Goal: Task Accomplishment & Management: Manage account settings

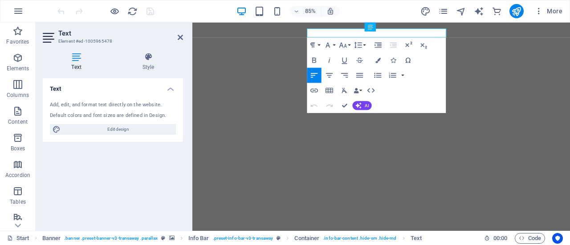
click at [376, 9] on div "85% More" at bounding box center [311, 11] width 510 height 14
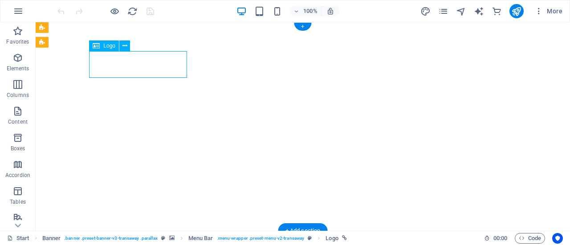
select select "px"
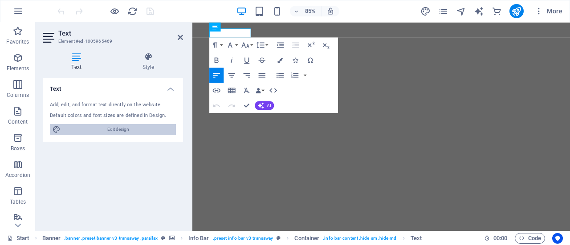
click at [123, 130] on span "Edit design" at bounding box center [118, 129] width 110 height 11
select select "px"
select select "400"
select select "px"
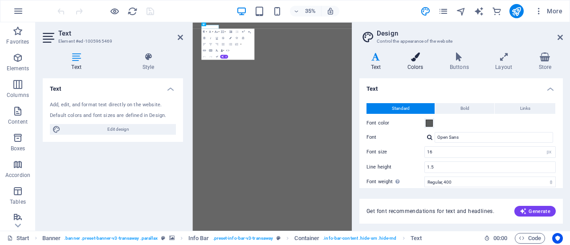
click at [414, 57] on icon at bounding box center [415, 57] width 39 height 9
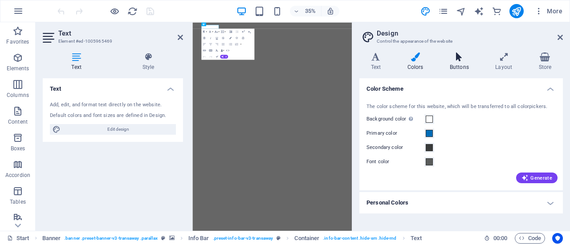
click at [452, 58] on icon at bounding box center [459, 57] width 42 height 9
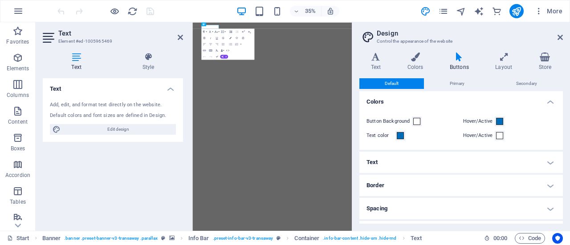
click at [530, 165] on h4 "Text" at bounding box center [460, 162] width 203 height 21
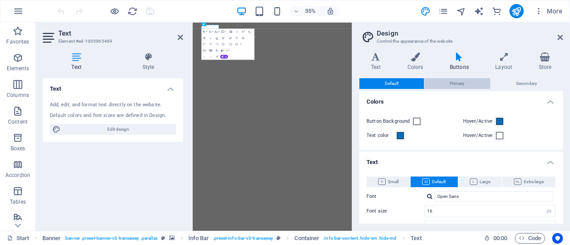
click at [465, 81] on button "Primary" at bounding box center [456, 83] width 65 height 11
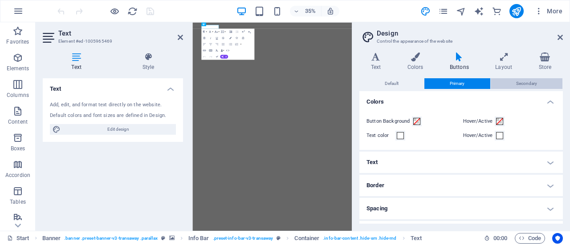
click at [511, 83] on button "Secondary" at bounding box center [526, 83] width 72 height 11
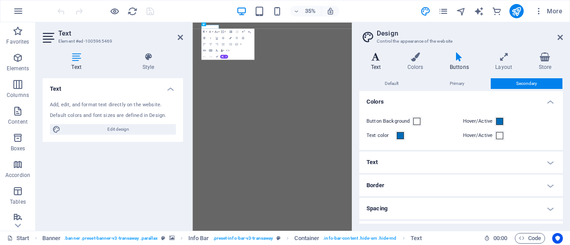
click at [374, 69] on h4 "Text" at bounding box center [377, 62] width 36 height 19
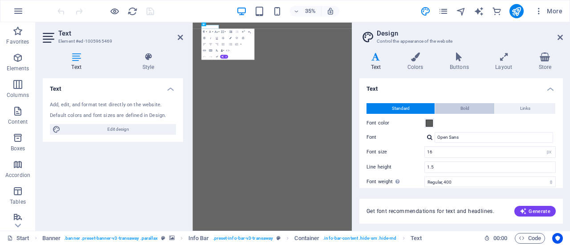
click at [460, 110] on span "Bold" at bounding box center [464, 108] width 9 height 11
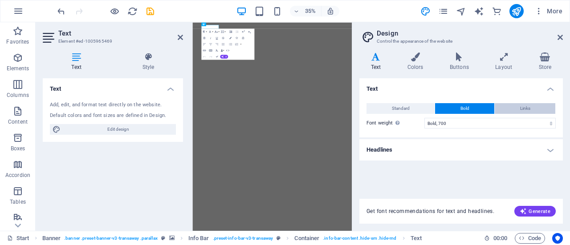
click at [512, 104] on button "Links" at bounding box center [524, 108] width 61 height 11
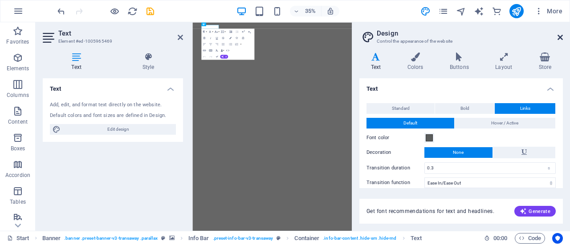
click at [558, 35] on icon at bounding box center [559, 37] width 5 height 7
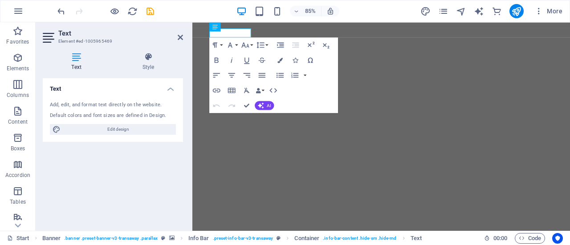
click at [155, 179] on div "Text Add, edit, and format text directly on the website. Default colors and fon…" at bounding box center [113, 151] width 140 height 146
click at [180, 36] on icon at bounding box center [180, 37] width 5 height 7
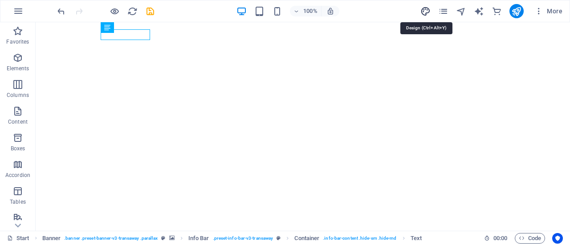
click at [424, 8] on icon "design" at bounding box center [425, 11] width 10 height 10
select select "ease-in-out"
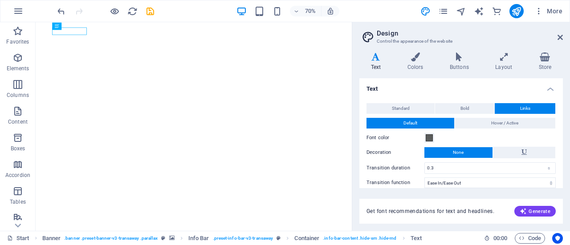
click at [413, 52] on div "Variants Text Colors Buttons Layout Store Text Standard Bold Links Font color F…" at bounding box center [461, 138] width 218 height 186
click at [416, 59] on icon at bounding box center [415, 57] width 39 height 9
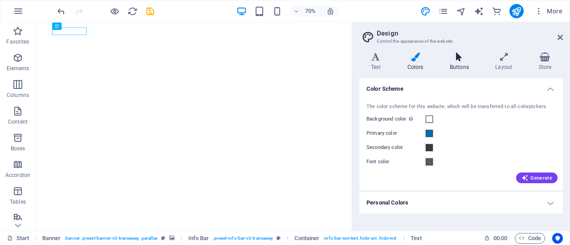
click at [446, 65] on h4 "Buttons" at bounding box center [460, 62] width 45 height 19
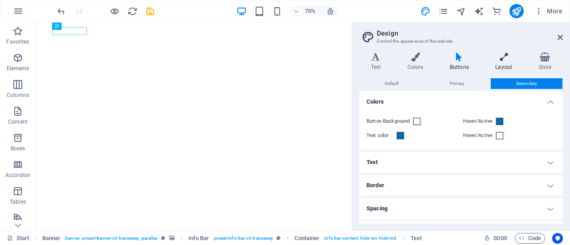
click at [506, 62] on h4 "Layout" at bounding box center [505, 62] width 43 height 19
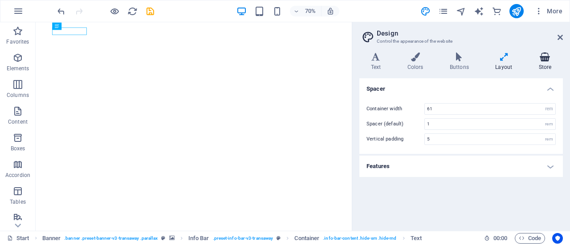
click at [539, 64] on h4 "Store" at bounding box center [545, 62] width 36 height 19
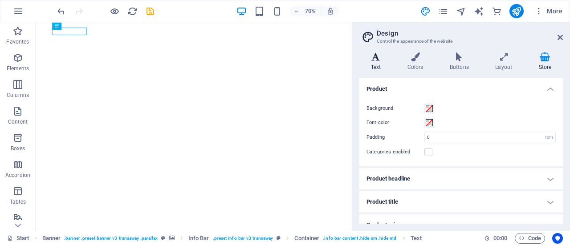
click at [383, 61] on icon at bounding box center [375, 57] width 33 height 9
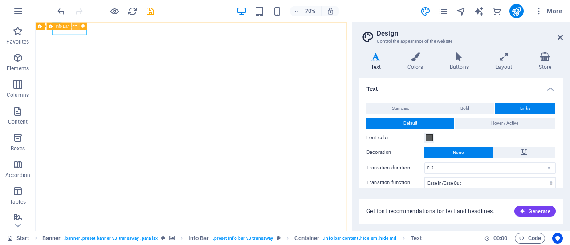
click at [75, 28] on icon at bounding box center [75, 26] width 4 height 7
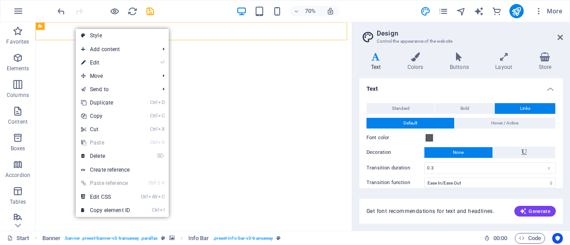
click at [380, 4] on div "70% More" at bounding box center [311, 11] width 510 height 14
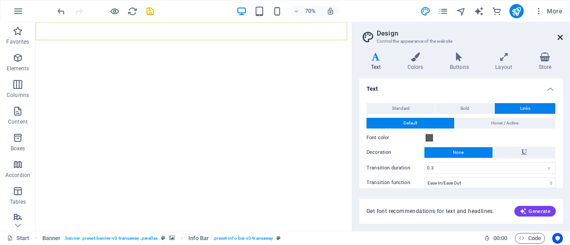
click at [557, 37] on icon at bounding box center [559, 37] width 5 height 7
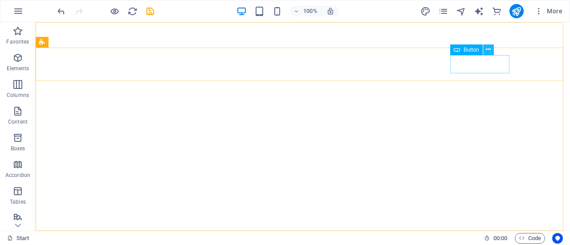
click at [486, 50] on icon at bounding box center [487, 49] width 5 height 9
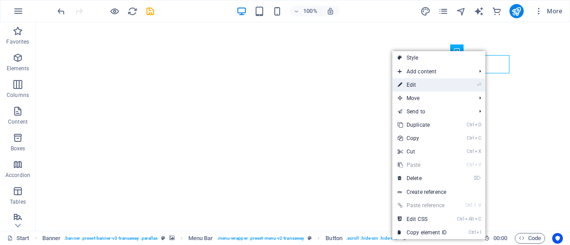
click at [425, 83] on link "⏎ Edit" at bounding box center [422, 84] width 60 height 13
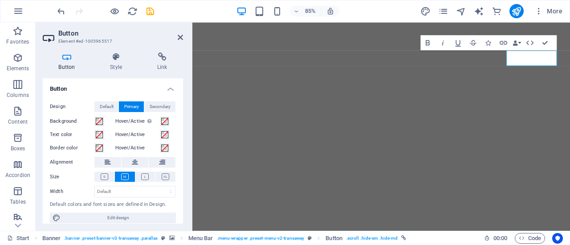
scroll to position [6, 0]
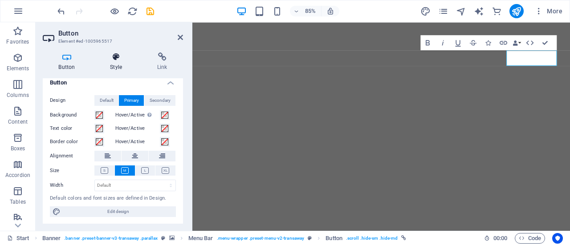
click at [119, 64] on h4 "Style" at bounding box center [117, 62] width 47 height 19
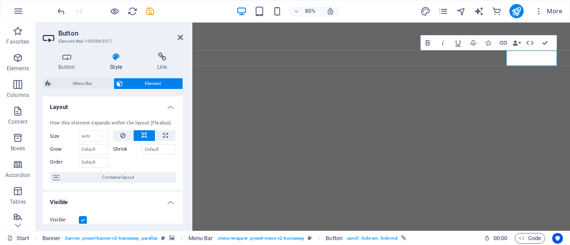
click at [159, 71] on div "Button Style Link Button Design Default Primary Secondary Background Hover/Acti…" at bounding box center [113, 138] width 140 height 171
click at [162, 64] on h4 "Link" at bounding box center [162, 62] width 42 height 19
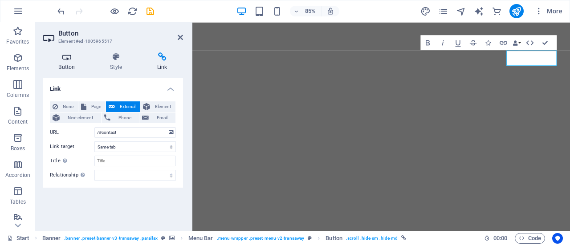
click at [73, 66] on h4 "Button" at bounding box center [69, 62] width 52 height 19
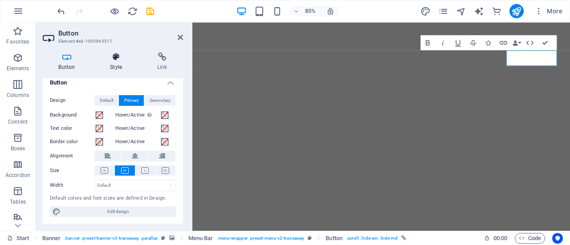
click at [109, 67] on h4 "Style" at bounding box center [117, 62] width 47 height 19
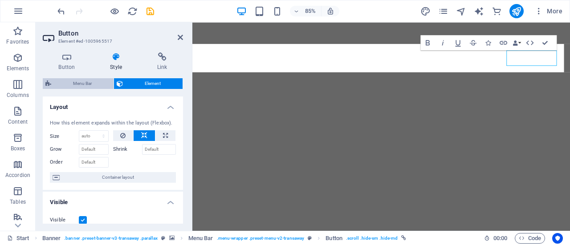
click at [61, 83] on span "Menu Bar" at bounding box center [82, 83] width 57 height 11
select select "rem"
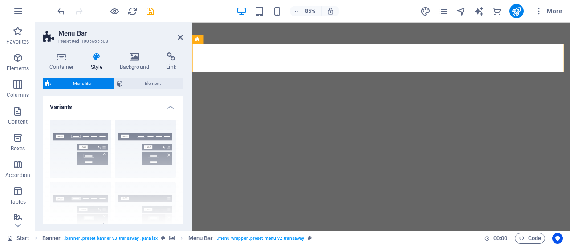
click at [183, 38] on aside "Menu Bar Preset #ed-1005965508 Container Style Background Link Size Height Defa…" at bounding box center [114, 126] width 157 height 209
click at [180, 38] on icon at bounding box center [180, 37] width 5 height 7
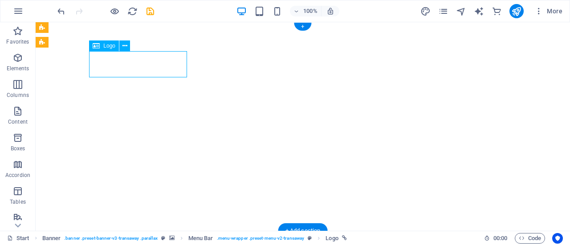
select select "px"
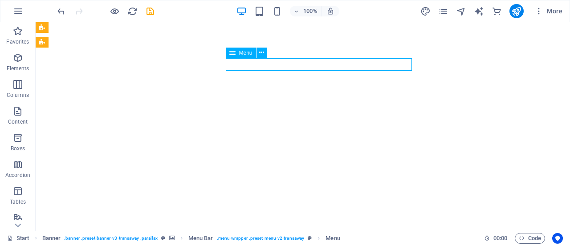
select select
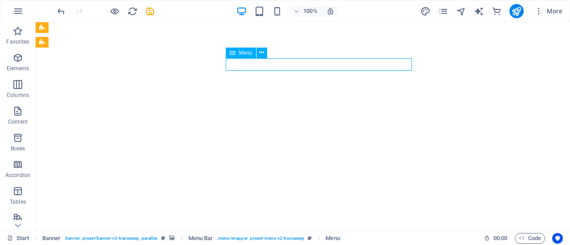
select select
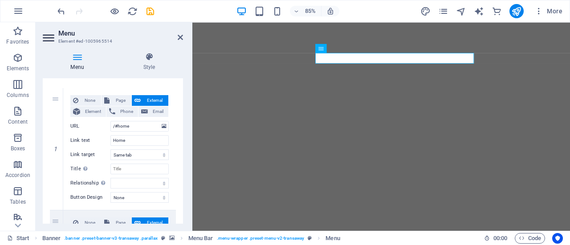
scroll to position [0, 0]
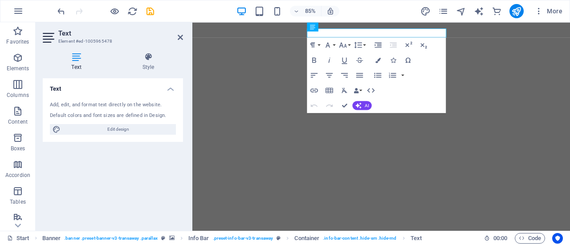
click at [76, 62] on h4 "Text" at bounding box center [78, 62] width 71 height 19
click at [82, 61] on icon at bounding box center [76, 57] width 67 height 9
click at [81, 40] on h3 "Element #ed-1005965478" at bounding box center [111, 41] width 107 height 8
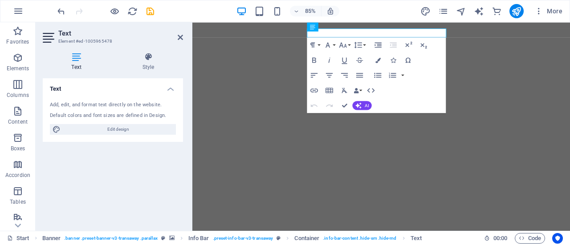
click at [149, 49] on div "Text Style Text Add, edit, and format text directly on the website. Default col…" at bounding box center [113, 138] width 154 height 186
click at [149, 59] on icon at bounding box center [147, 57] width 69 height 9
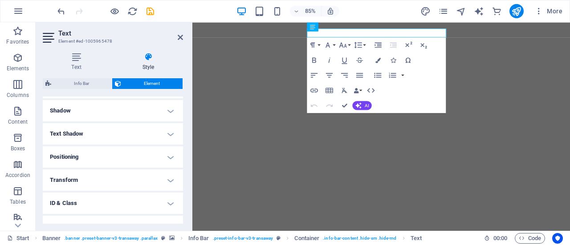
scroll to position [209, 0]
drag, startPoint x: 182, startPoint y: 111, endPoint x: 0, endPoint y: 187, distance: 197.0
click at [166, 136] on h4 "Text Shadow" at bounding box center [113, 136] width 140 height 21
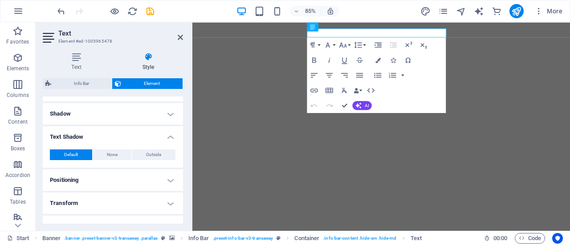
click at [166, 136] on h4 "Text Shadow" at bounding box center [113, 134] width 140 height 16
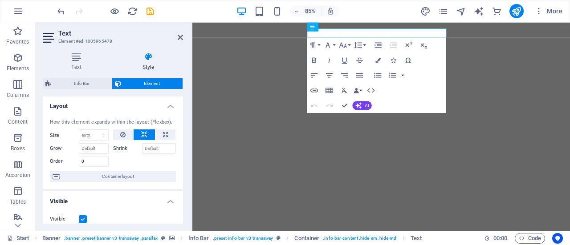
scroll to position [0, 0]
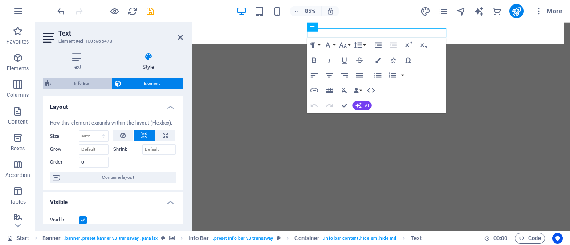
click at [98, 83] on span "Info Bar" at bounding box center [81, 83] width 55 height 11
select select "rem"
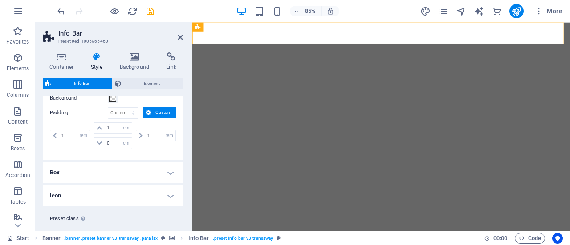
scroll to position [45, 0]
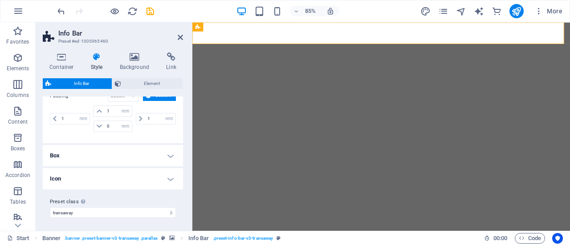
drag, startPoint x: 182, startPoint y: 119, endPoint x: 8, endPoint y: 209, distance: 196.0
click at [168, 212] on select "transaway Add preset class" at bounding box center [113, 212] width 126 height 11
click at [165, 201] on label "Preset class Above chosen variant and settings affect all elements which carry …" at bounding box center [113, 202] width 126 height 11
click at [165, 207] on select "transaway Add preset class" at bounding box center [113, 212] width 126 height 11
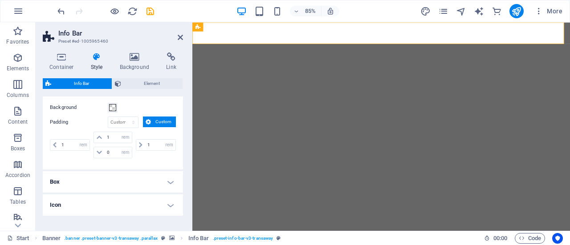
scroll to position [0, 0]
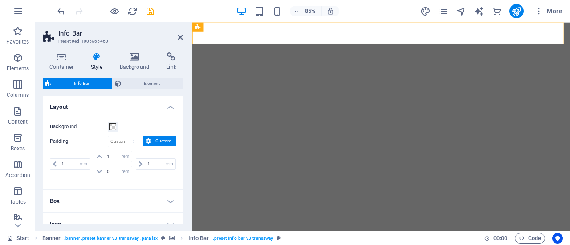
click at [91, 34] on h2 "Info Bar" at bounding box center [120, 33] width 125 height 8
click at [65, 67] on h4 "Container" at bounding box center [63, 62] width 41 height 19
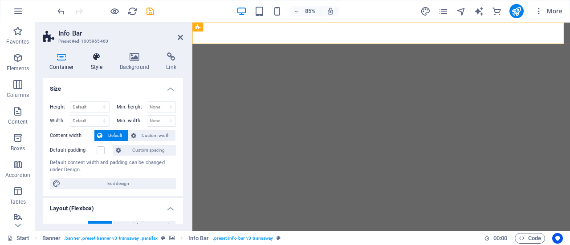
click at [93, 66] on h4 "Style" at bounding box center [98, 62] width 29 height 19
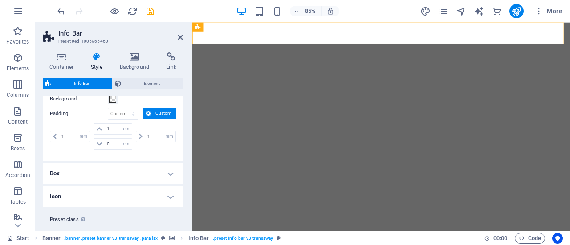
scroll to position [45, 0]
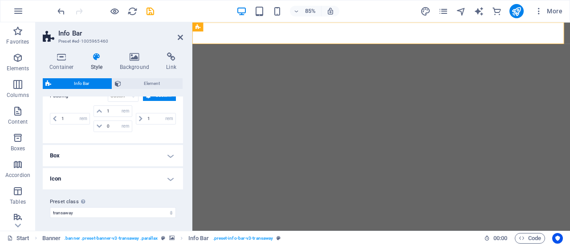
drag, startPoint x: 182, startPoint y: 110, endPoint x: 1, endPoint y: 192, distance: 198.8
click at [173, 153] on h4 "Box" at bounding box center [113, 155] width 140 height 21
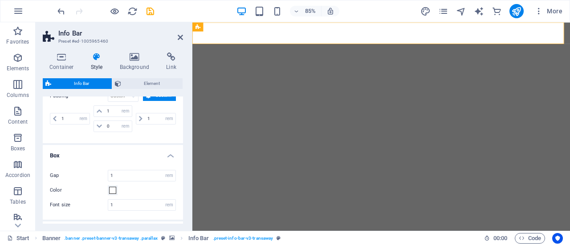
click at [173, 153] on h4 "Box" at bounding box center [113, 153] width 140 height 16
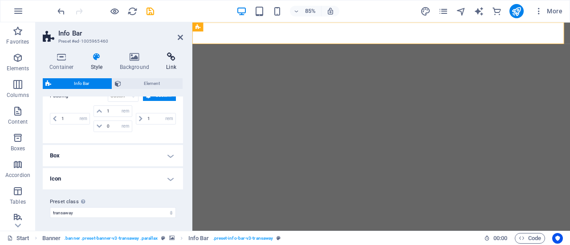
click at [170, 64] on h4 "Link" at bounding box center [171, 62] width 24 height 19
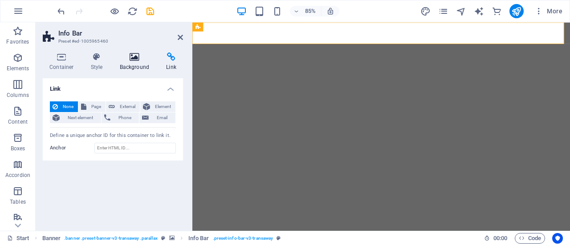
click at [143, 61] on icon at bounding box center [134, 57] width 43 height 9
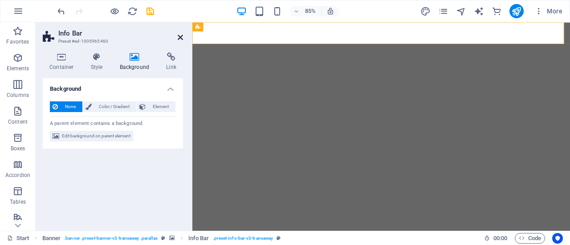
click at [181, 37] on icon at bounding box center [180, 37] width 5 height 7
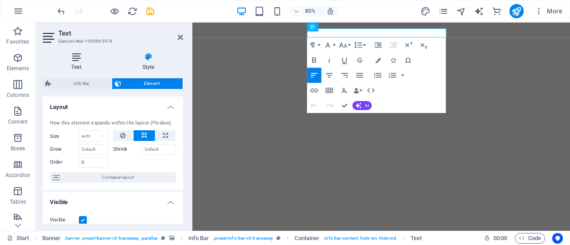
click at [82, 65] on h4 "Text" at bounding box center [78, 62] width 71 height 19
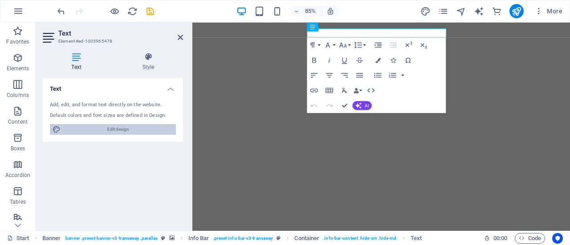
click at [93, 131] on span "Edit design" at bounding box center [118, 129] width 110 height 11
select select "ease-in-out"
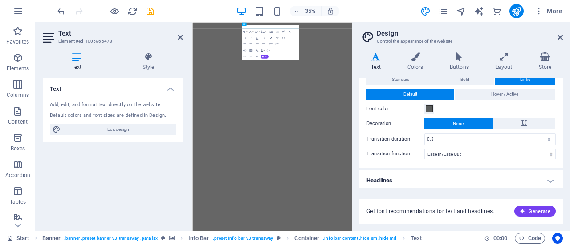
scroll to position [31, 0]
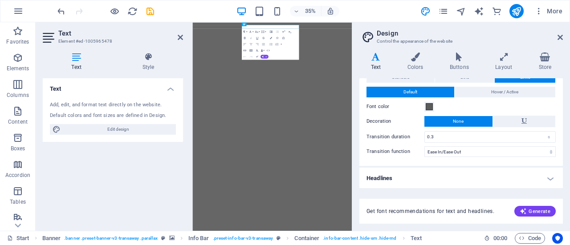
click at [552, 172] on h4 "Headlines" at bounding box center [460, 178] width 203 height 21
drag, startPoint x: 559, startPoint y: 110, endPoint x: 563, endPoint y: 124, distance: 14.9
click at [563, 124] on div "Variants Text Colors Buttons Layout Store Text Standard Bold Links Font color F…" at bounding box center [461, 138] width 218 height 186
drag, startPoint x: 563, startPoint y: 123, endPoint x: 563, endPoint y: 129, distance: 5.3
click at [563, 132] on div "Variants Text Colors Buttons Layout Store Text Standard Bold Links Font color F…" at bounding box center [461, 138] width 218 height 186
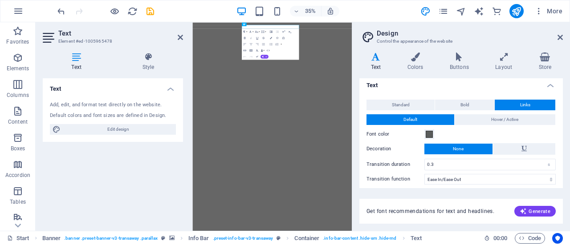
scroll to position [0, 0]
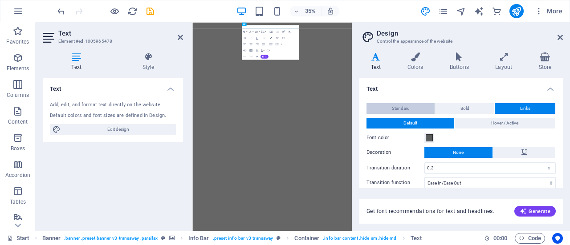
click at [416, 108] on button "Standard" at bounding box center [400, 108] width 68 height 11
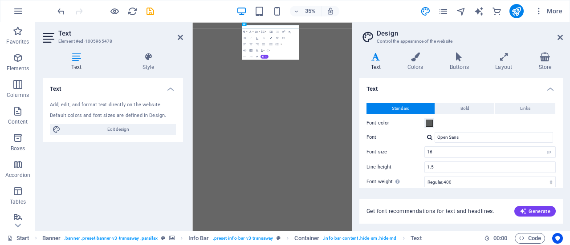
drag, startPoint x: 563, startPoint y: 84, endPoint x: 563, endPoint y: 93, distance: 8.5
click at [563, 93] on div "Variants Text Colors Buttons Layout Store Text Standard Bold Links Font color F…" at bounding box center [461, 138] width 218 height 186
click at [418, 70] on h4 "Colors" at bounding box center [417, 62] width 42 height 19
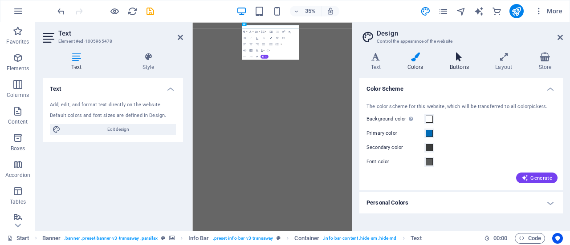
click at [462, 61] on icon at bounding box center [459, 57] width 42 height 9
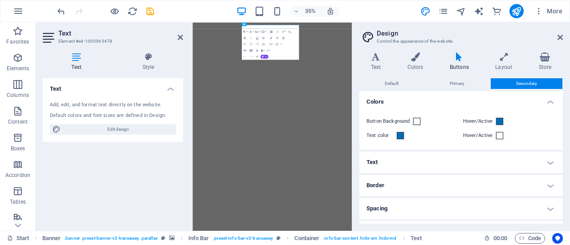
click at [444, 158] on h4 "Text" at bounding box center [460, 162] width 203 height 21
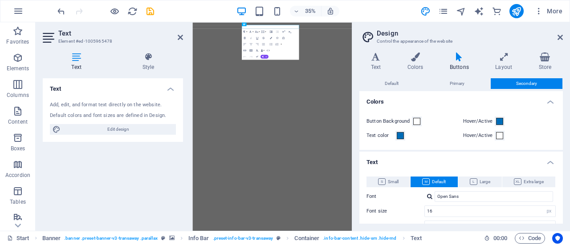
drag, startPoint x: 560, startPoint y: 110, endPoint x: 567, endPoint y: 131, distance: 22.0
click at [567, 131] on div "Variants Text Colors Buttons Layout Store Text Standard Bold Links Font color F…" at bounding box center [461, 138] width 218 height 186
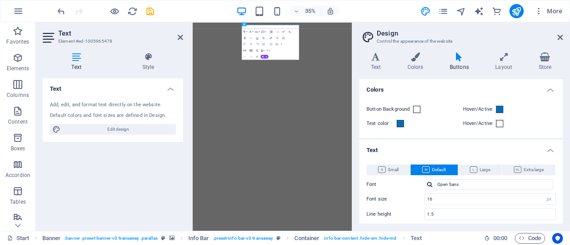
scroll to position [7, 0]
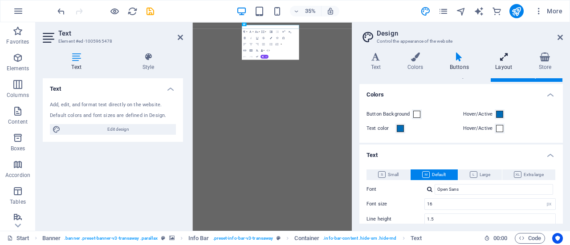
click at [505, 60] on icon at bounding box center [504, 57] width 40 height 9
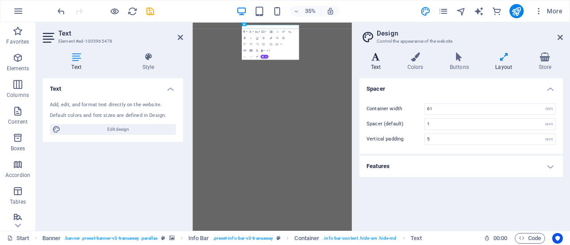
click at [377, 65] on h4 "Text" at bounding box center [377, 62] width 36 height 19
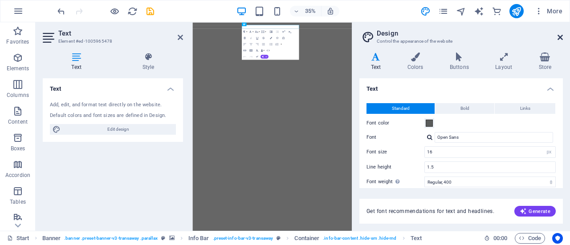
click at [558, 40] on icon at bounding box center [559, 37] width 5 height 7
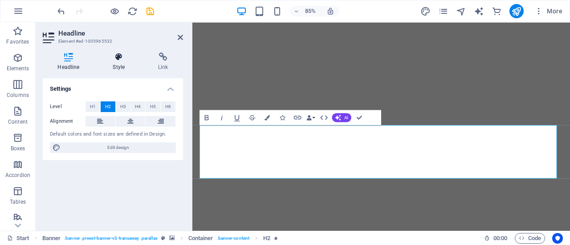
click at [118, 64] on h4 "Style" at bounding box center [120, 62] width 45 height 19
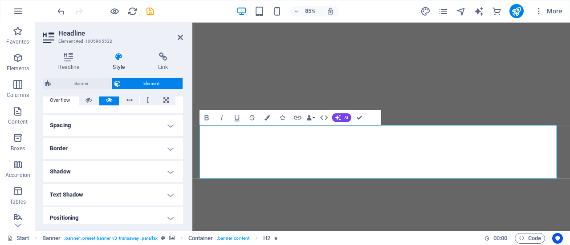
scroll to position [0, 0]
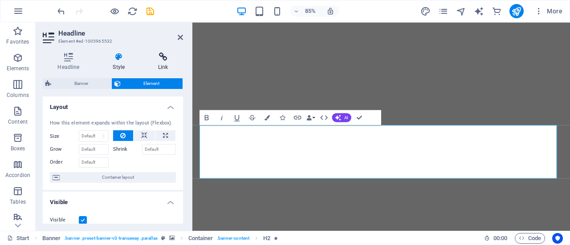
click at [160, 56] on icon at bounding box center [163, 57] width 40 height 9
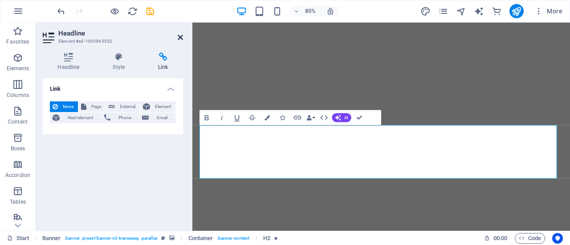
click at [178, 36] on icon at bounding box center [180, 37] width 5 height 7
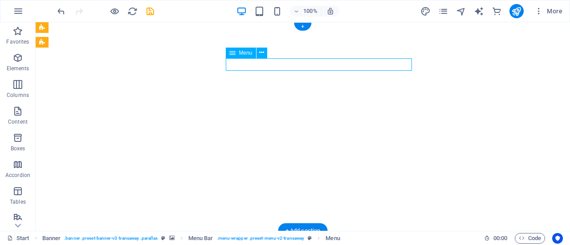
select select
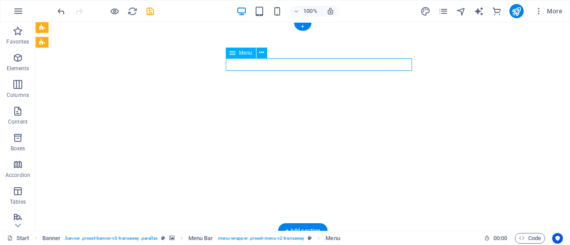
select select
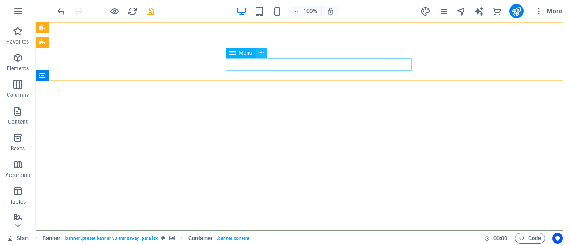
click at [261, 55] on icon at bounding box center [261, 52] width 5 height 9
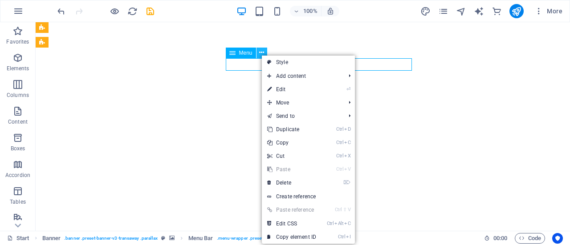
click at [261, 55] on icon at bounding box center [261, 52] width 5 height 9
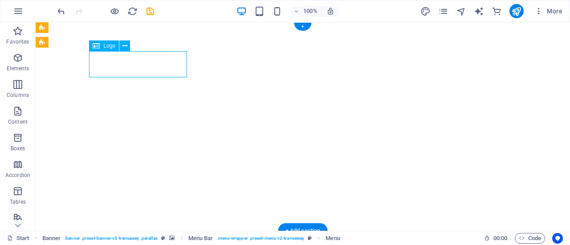
select select "px"
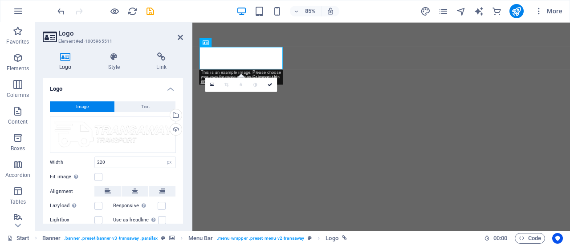
drag, startPoint x: 180, startPoint y: 107, endPoint x: 182, endPoint y: 115, distance: 8.2
click at [182, 115] on div "Logo Image Text Drag files here, click to choose files or select files from Fil…" at bounding box center [113, 151] width 140 height 146
drag, startPoint x: 180, startPoint y: 109, endPoint x: 186, endPoint y: 133, distance: 24.2
click at [186, 133] on div "Logo Style Link Logo Image Text Drag files here, click to choose files or selec…" at bounding box center [113, 138] width 154 height 186
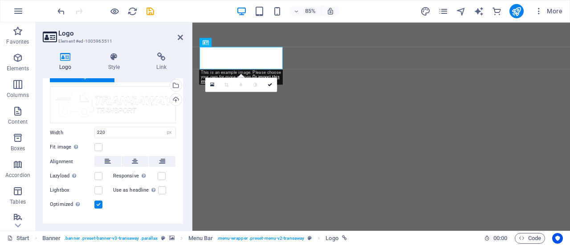
scroll to position [44, 0]
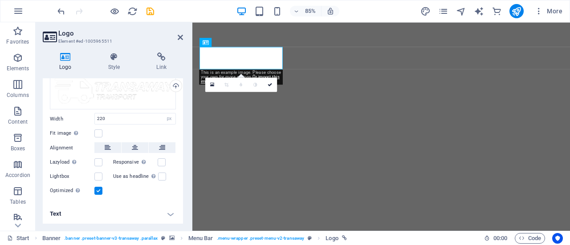
click at [167, 216] on h4 "Text" at bounding box center [113, 213] width 140 height 21
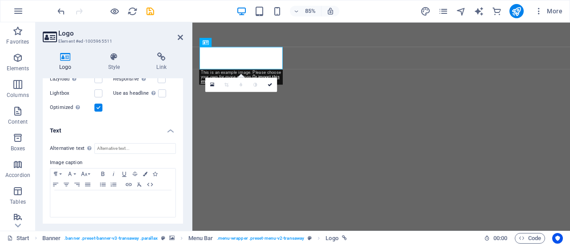
scroll to position [0, 0]
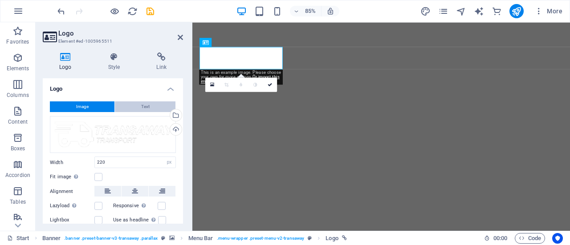
click at [154, 111] on button "Text" at bounding box center [145, 106] width 61 height 11
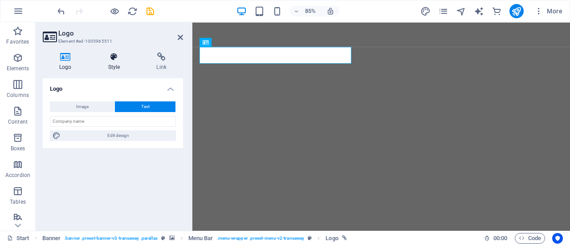
click at [124, 68] on h4 "Style" at bounding box center [116, 62] width 49 height 19
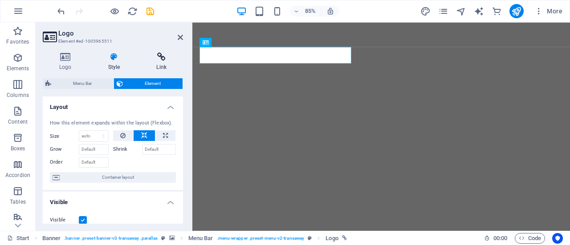
click at [162, 59] on icon at bounding box center [161, 57] width 43 height 9
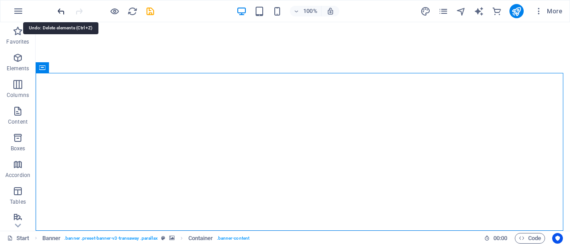
click at [61, 8] on icon "undo" at bounding box center [61, 11] width 10 height 10
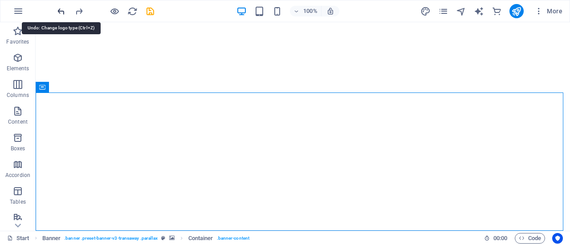
click at [61, 8] on icon "undo" at bounding box center [61, 11] width 10 height 10
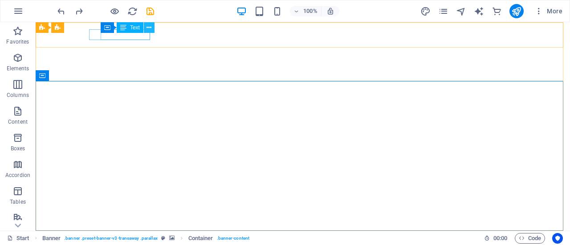
click at [148, 27] on icon at bounding box center [148, 27] width 5 height 9
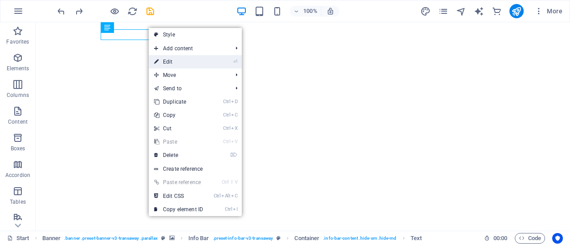
click at [171, 61] on link "⏎ Edit" at bounding box center [179, 61] width 60 height 13
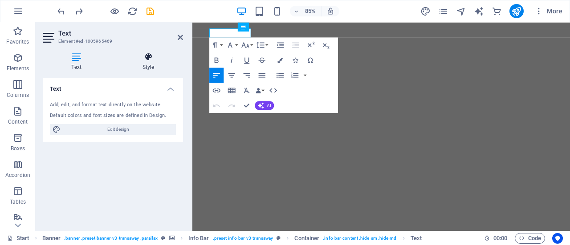
click at [154, 60] on icon at bounding box center [147, 57] width 69 height 9
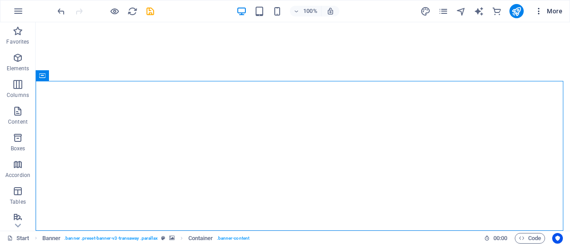
click at [536, 10] on icon "button" at bounding box center [538, 11] width 9 height 9
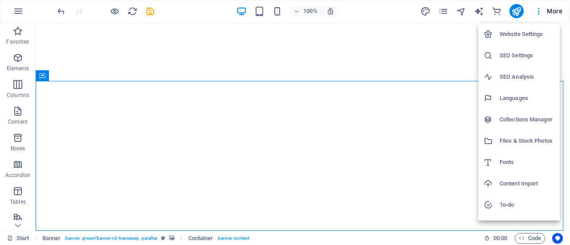
click at [382, 16] on div at bounding box center [285, 122] width 570 height 245
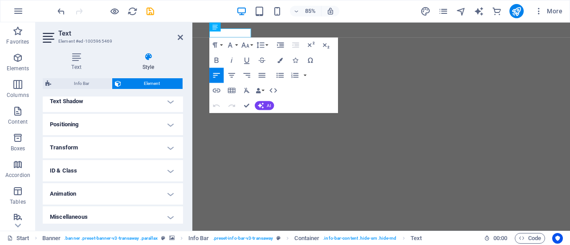
scroll to position [248, 0]
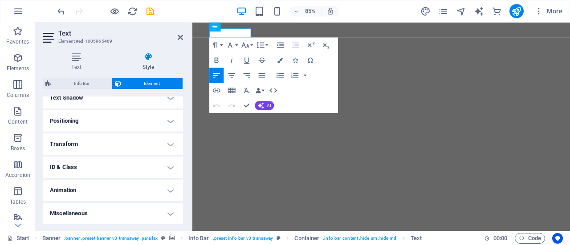
drag, startPoint x: 182, startPoint y: 112, endPoint x: 8, endPoint y: 218, distance: 204.2
click at [154, 211] on h4 "Miscellaneous" at bounding box center [113, 213] width 140 height 21
click at [154, 211] on h4 "Miscellaneous" at bounding box center [113, 211] width 140 height 16
click at [151, 192] on h4 "Animation" at bounding box center [113, 190] width 140 height 21
click at [151, 192] on h4 "Animation" at bounding box center [113, 188] width 140 height 16
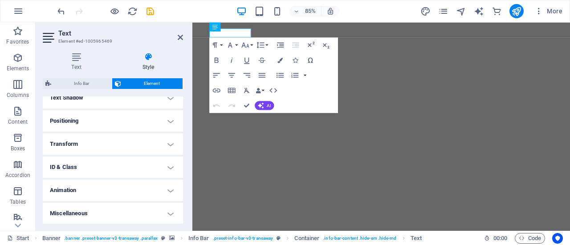
click at [166, 105] on h4 "Text Shadow" at bounding box center [113, 97] width 140 height 21
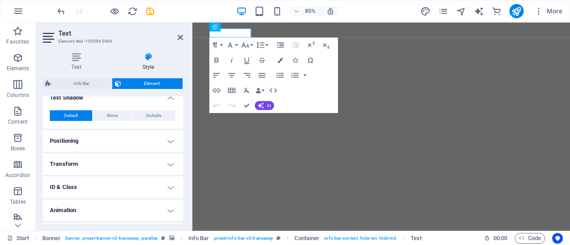
drag, startPoint x: 181, startPoint y: 193, endPoint x: 180, endPoint y: 162, distance: 30.7
click at [180, 162] on ul "Layout How this element expands within the layout (Flexbox). Size Default auto …" at bounding box center [113, 46] width 140 height 396
click at [181, 161] on h4 "Transform" at bounding box center [113, 164] width 140 height 21
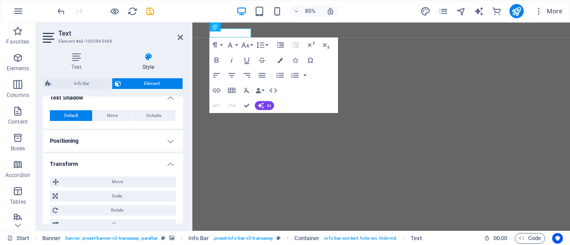
drag, startPoint x: 183, startPoint y: 176, endPoint x: 182, endPoint y: 170, distance: 5.9
click at [182, 170] on div "Text Style Text Add, edit, and format text directly on the website. Default col…" at bounding box center [113, 138] width 154 height 186
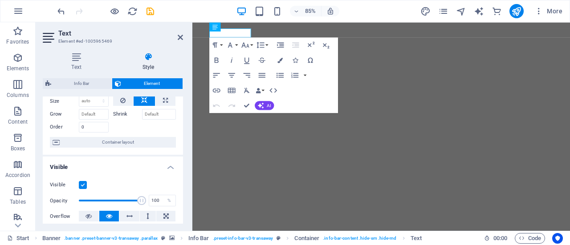
scroll to position [0, 0]
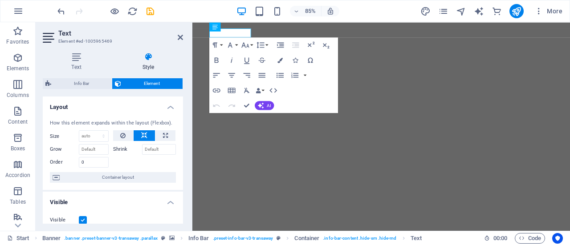
click at [179, 31] on h2 "Text" at bounding box center [120, 33] width 125 height 8
click at [178, 38] on icon at bounding box center [180, 37] width 5 height 7
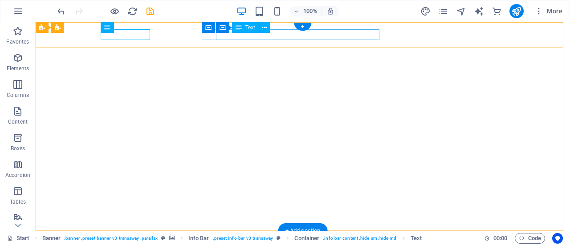
click at [242, 31] on div "Text" at bounding box center [245, 27] width 27 height 11
click at [239, 26] on icon at bounding box center [238, 27] width 6 height 11
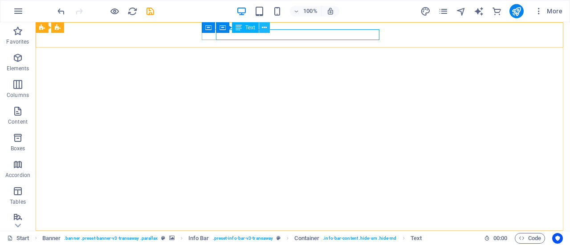
click at [263, 28] on icon at bounding box center [264, 27] width 5 height 9
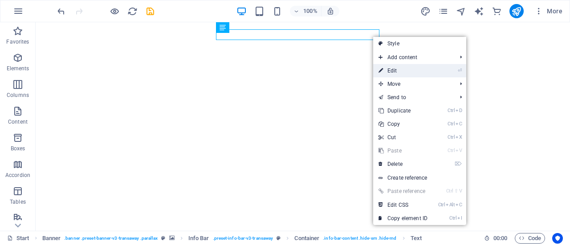
click at [397, 75] on link "⏎ Edit" at bounding box center [403, 70] width 60 height 13
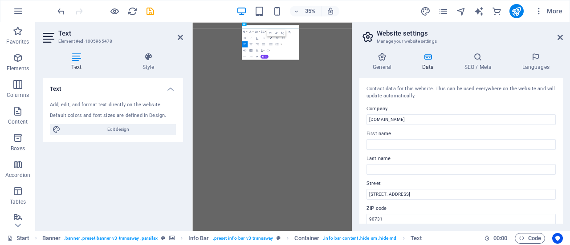
click at [391, 31] on h2 "Website settings" at bounding box center [469, 33] width 186 height 8
drag, startPoint x: 560, startPoint y: 113, endPoint x: 563, endPoint y: 140, distance: 27.3
click at [563, 140] on div "General Data SEO / Meta Languages Website name [DOMAIN_NAME] Logo Drag files he…" at bounding box center [461, 138] width 218 height 186
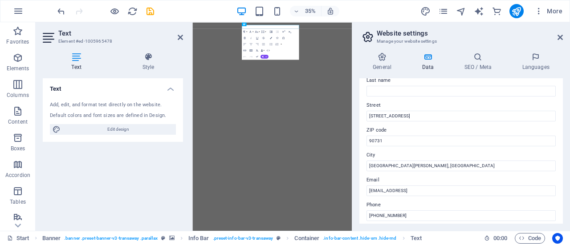
scroll to position [100, 0]
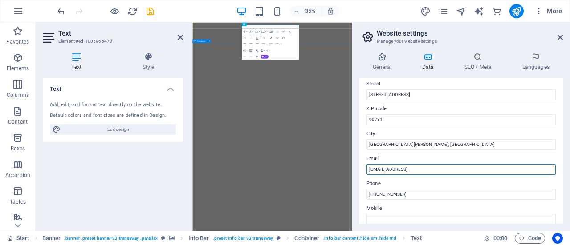
drag, startPoint x: 684, startPoint y: 193, endPoint x: 506, endPoint y: 437, distance: 302.4
click at [489, 172] on input "07fb782079bdc597ad301761953e6d@cpanel.local" at bounding box center [460, 169] width 189 height 11
type input "0"
type input "[EMAIL_ADDRESS][DOMAIN_NAME]"
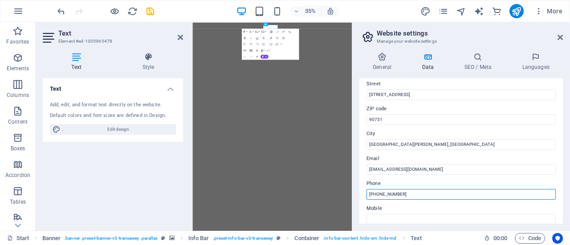
click at [425, 192] on input "+012-345-6789" at bounding box center [460, 194] width 189 height 11
type input "[PHONE_NUMBER]"
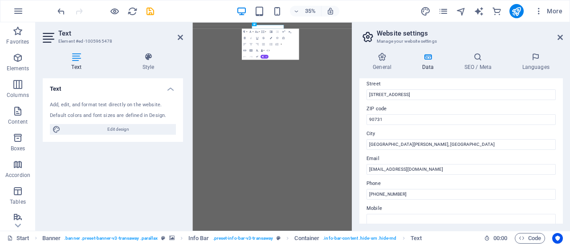
drag, startPoint x: 560, startPoint y: 133, endPoint x: 558, endPoint y: 139, distance: 6.5
click at [558, 139] on div "Contact data for this website. This can be used everywhere on the website and w…" at bounding box center [460, 151] width 203 height 146
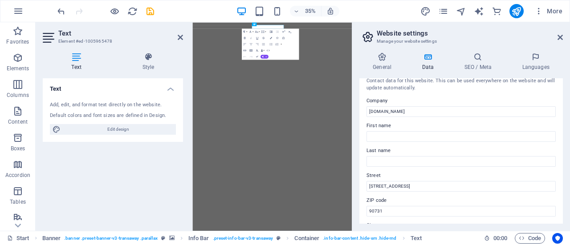
scroll to position [0, 0]
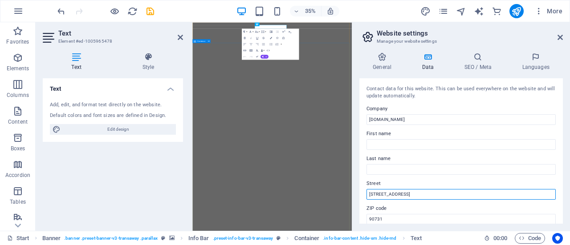
drag, startPoint x: 631, startPoint y: 218, endPoint x: 594, endPoint y: 506, distance: 291.2
type input "4"
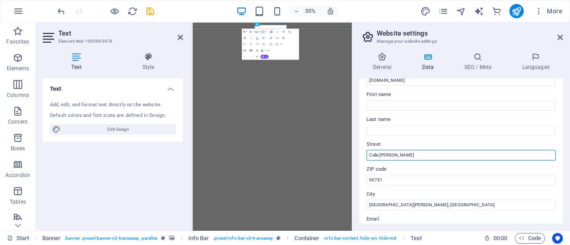
scroll to position [40, 0]
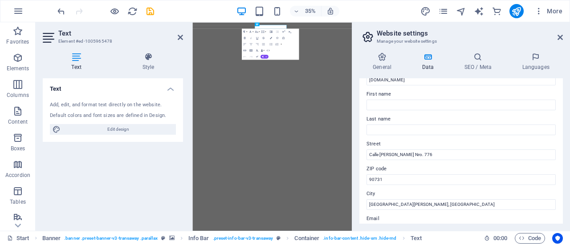
drag, startPoint x: 560, startPoint y: 129, endPoint x: 561, endPoint y: 140, distance: 10.3
click at [561, 140] on div "Contact data for this website. This can be used everywhere on the website and w…" at bounding box center [460, 151] width 203 height 146
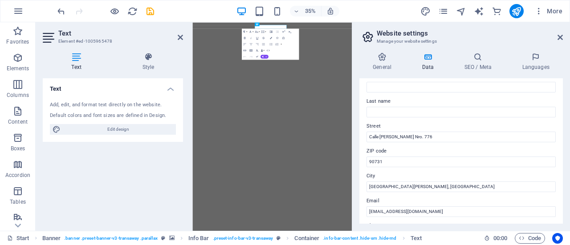
scroll to position [60, 0]
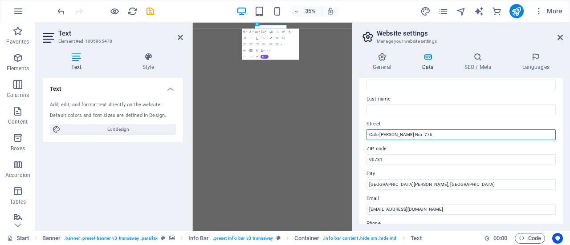
click at [504, 138] on input "Calle Ricardo Angulo Nro. 776" at bounding box center [460, 134] width 189 height 11
type input "Calle [PERSON_NAME] Nro. 776 Of. [GEOGRAPHIC_DATA][PERSON_NAME]"
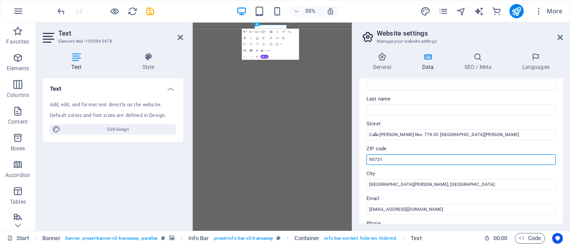
drag, startPoint x: 602, startPoint y: 178, endPoint x: 544, endPoint y: 173, distance: 58.5
type input "9"
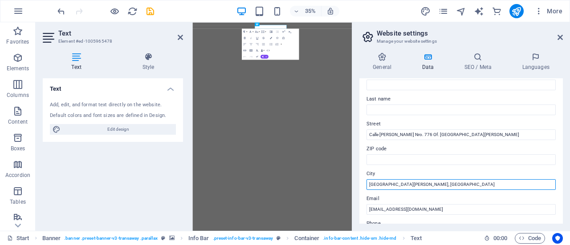
drag, startPoint x: 406, startPoint y: 185, endPoint x: 362, endPoint y: 183, distance: 44.1
click at [362, 183] on div "Contact data for this website. This can be used everywhere on the website and w…" at bounding box center [460, 151] width 203 height 146
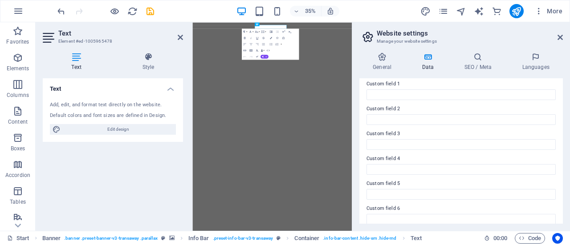
scroll to position [282, 0]
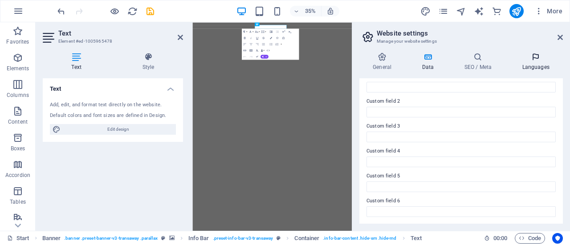
type input "[GEOGRAPHIC_DATA]"
click at [546, 59] on icon at bounding box center [535, 57] width 54 height 9
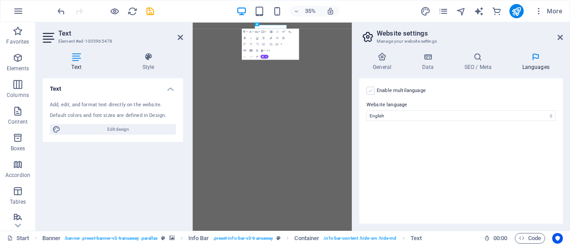
click at [368, 91] on label at bounding box center [370, 91] width 8 height 8
click at [0, 0] on input "Enable multilanguage To disable multilanguage delete all languages until only o…" at bounding box center [0, 0] width 0 height 0
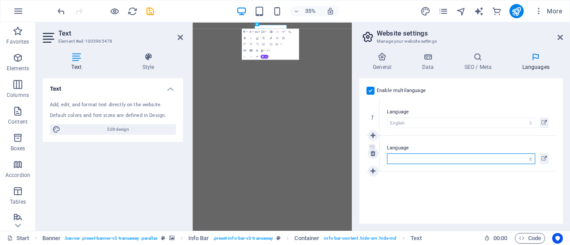
click at [531, 159] on select "Abkhazian Afar Afrikaans Akan Albanian Amharic Arabic Aragonese Armenian Assame…" at bounding box center [461, 159] width 148 height 11
select select "148"
click at [387, 154] on select "Abkhazian Afar Afrikaans Akan Albanian Amharic Arabic Aragonese Armenian Assame…" at bounding box center [461, 159] width 148 height 11
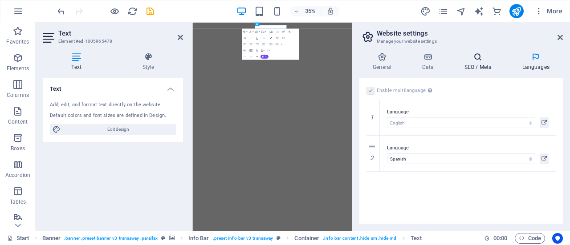
click at [480, 61] on icon at bounding box center [477, 57] width 54 height 9
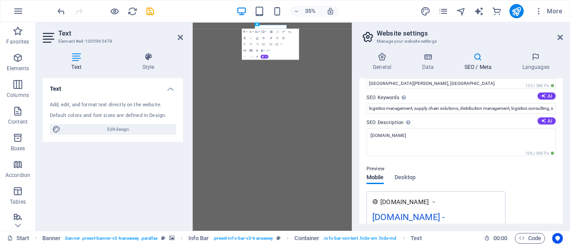
scroll to position [0, 0]
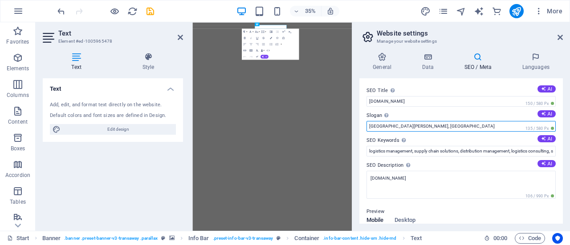
click at [420, 126] on input "San Pedro, CA" at bounding box center [460, 126] width 189 height 11
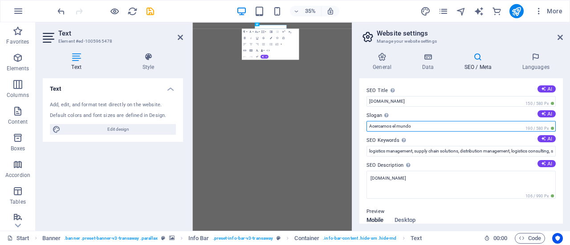
type input "Acercamos el mundo"
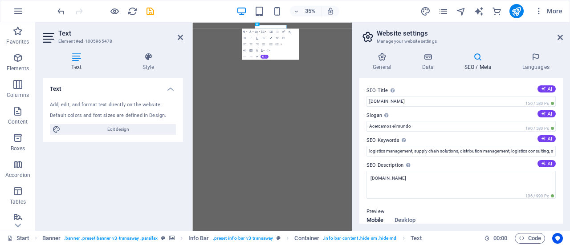
drag, startPoint x: 560, startPoint y: 104, endPoint x: 562, endPoint y: 120, distance: 16.1
click at [562, 120] on div "SEO Title The title of your website - make it something that stands out in sear…" at bounding box center [460, 151] width 203 height 146
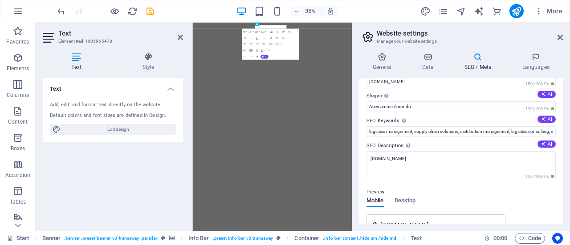
scroll to position [71, 0]
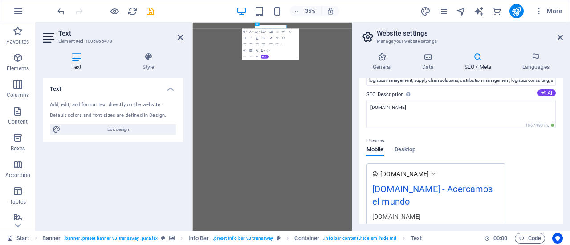
click at [563, 151] on div "General Data SEO / Meta Languages Website name netcargolog.com Logo Drag files …" at bounding box center [461, 138] width 218 height 186
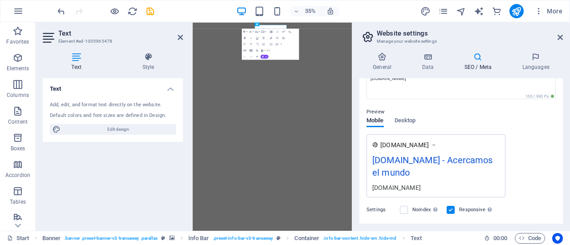
scroll to position [126, 0]
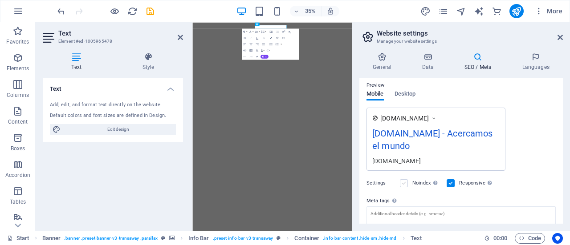
click at [404, 181] on label at bounding box center [404, 183] width 8 height 8
click at [0, 0] on input "Noindex Instruct search engines to exclude this website from search results." at bounding box center [0, 0] width 0 height 0
click at [404, 181] on label at bounding box center [404, 183] width 8 height 8
click at [0, 0] on input "Noindex Instruct search engines to exclude this website from search results." at bounding box center [0, 0] width 0 height 0
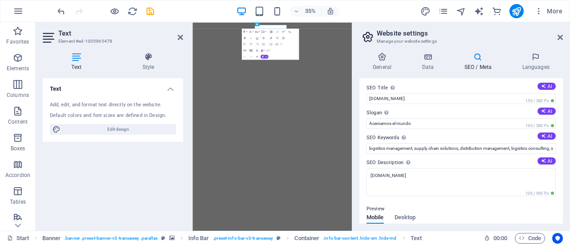
scroll to position [3, 0]
click at [429, 68] on h4 "Data" at bounding box center [429, 62] width 42 height 19
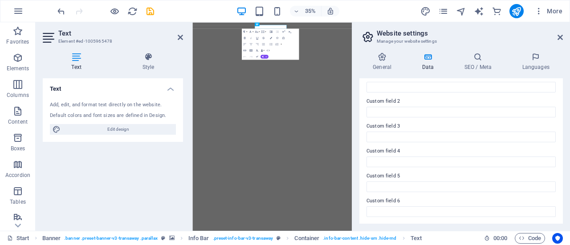
click at [558, 192] on div "Contact data for this website. This can be used everywhere on the website and w…" at bounding box center [460, 151] width 203 height 146
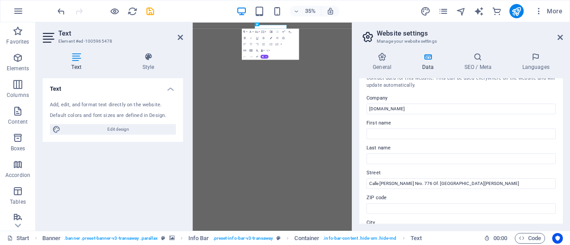
scroll to position [0, 0]
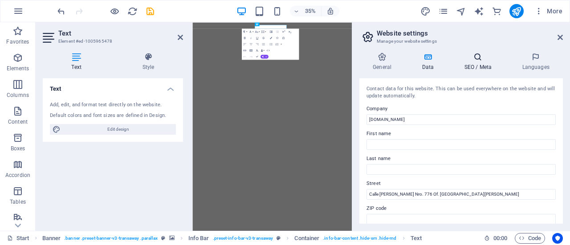
click at [491, 65] on h4 "SEO / Meta" at bounding box center [479, 62] width 58 height 19
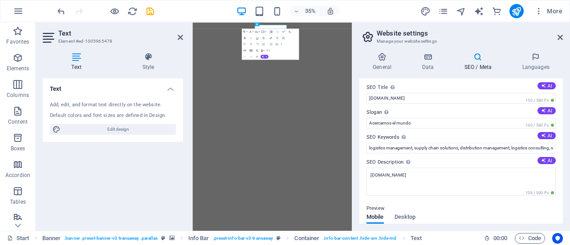
drag, startPoint x: 563, startPoint y: 100, endPoint x: 562, endPoint y: 109, distance: 8.5
click at [562, 109] on div "General Data SEO / Meta Languages Website name netcargolog.com Logo Drag files …" at bounding box center [461, 138] width 218 height 186
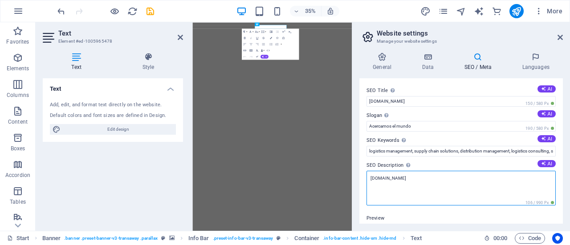
click at [420, 176] on textarea "[DOMAIN_NAME]" at bounding box center [460, 188] width 189 height 35
type textarea "n"
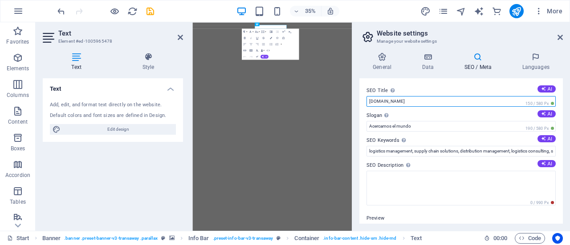
click at [406, 98] on input "[DOMAIN_NAME]" at bounding box center [460, 101] width 189 height 11
type input "NET CARGO LOGISTICS [GEOGRAPHIC_DATA]"
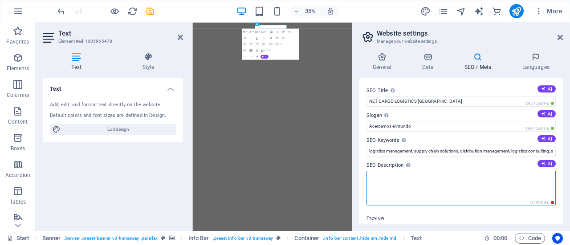
click at [384, 185] on textarea "SEO Description Describe the contents of your website - this is crucial for sea…" at bounding box center [460, 188] width 189 height 35
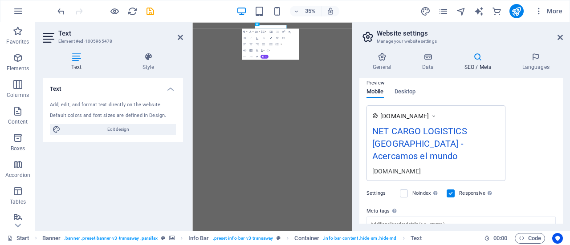
scroll to position [122, 0]
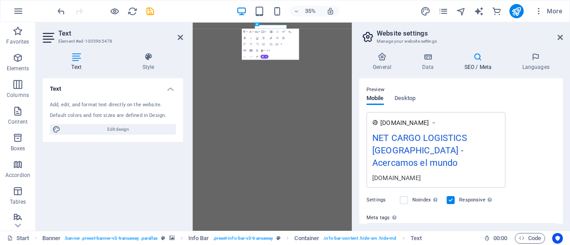
click at [160, 204] on div "Text Add, edit, and format text directly on the website. Default colors and fon…" at bounding box center [113, 151] width 140 height 146
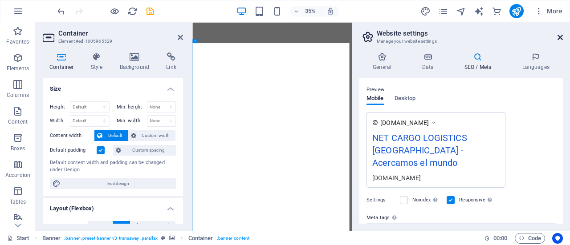
click at [559, 38] on icon at bounding box center [559, 37] width 5 height 7
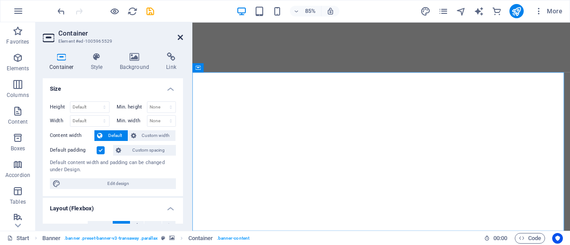
click at [179, 38] on icon at bounding box center [180, 37] width 5 height 7
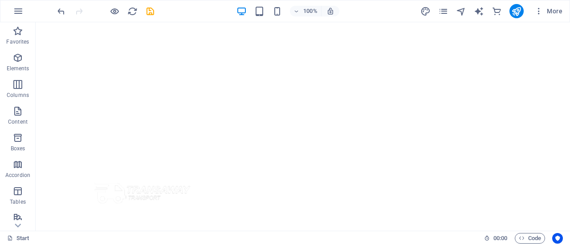
scroll to position [89, 0]
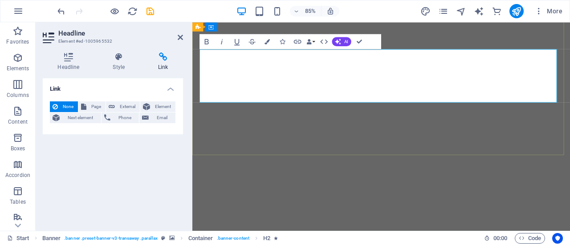
click at [390, 17] on div "85% More" at bounding box center [311, 11] width 510 height 14
click at [367, 16] on div "85% More" at bounding box center [311, 11] width 510 height 14
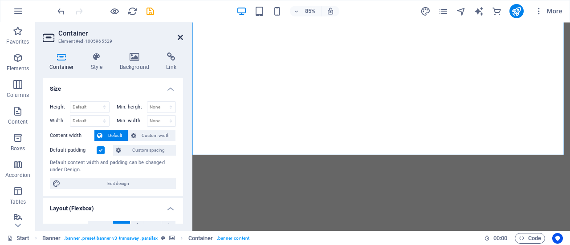
click at [181, 40] on icon at bounding box center [180, 37] width 5 height 7
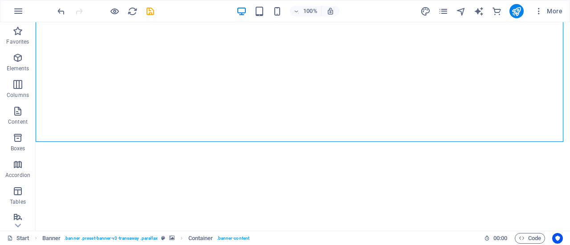
click at [198, 8] on div "100% More" at bounding box center [311, 11] width 510 height 14
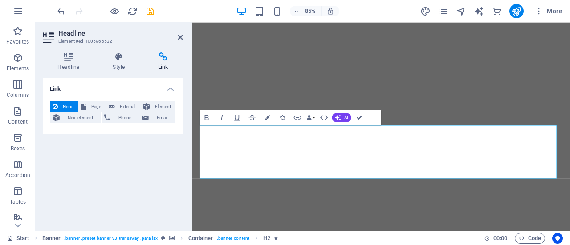
click at [177, 38] on header "Headline Element #ed-1005965532" at bounding box center [113, 33] width 140 height 23
click at [182, 38] on icon at bounding box center [180, 37] width 5 height 7
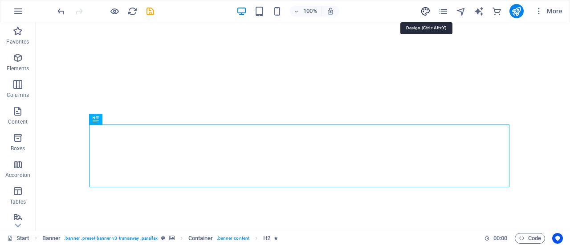
click at [428, 8] on icon "design" at bounding box center [425, 11] width 10 height 10
select select "px"
select select "400"
select select "px"
select select "700"
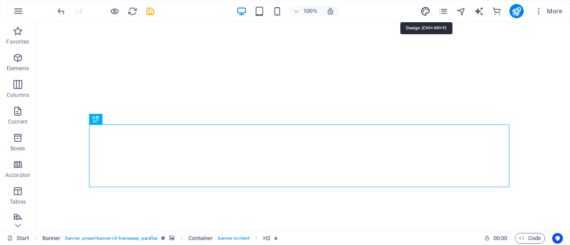
select select "px"
select select "rem"
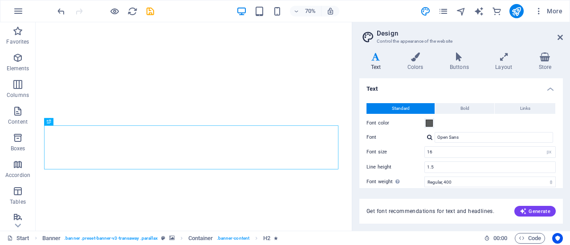
click at [555, 36] on h2 "Design" at bounding box center [469, 33] width 186 height 8
click at [559, 38] on icon at bounding box center [559, 37] width 5 height 7
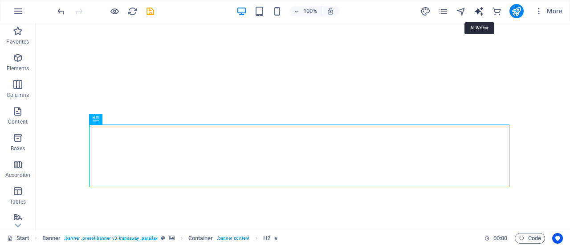
click at [476, 7] on icon "text_generator" at bounding box center [478, 11] width 10 height 10
select select "English"
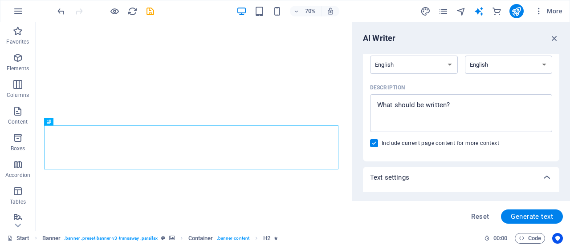
scroll to position [89, 0]
click at [554, 43] on button "button" at bounding box center [554, 38] width 10 height 11
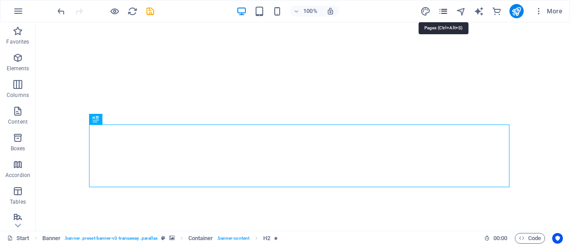
click at [445, 10] on icon "pages" at bounding box center [443, 11] width 10 height 10
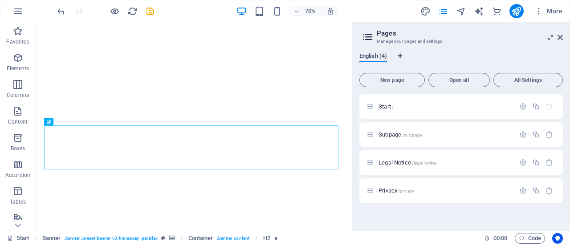
click at [378, 57] on span "English (4)" at bounding box center [373, 57] width 28 height 12
click at [431, 14] on span "design" at bounding box center [425, 11] width 11 height 10
select select "px"
select select "400"
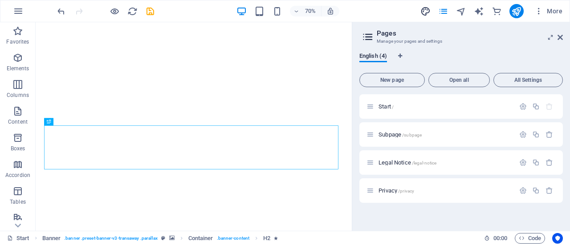
select select "px"
select select "700"
select select "px"
select select "rem"
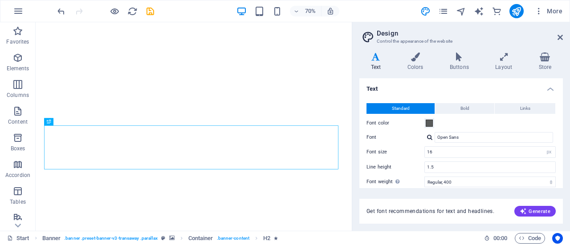
drag, startPoint x: 560, startPoint y: 85, endPoint x: 569, endPoint y: 124, distance: 39.8
click at [569, 124] on div "Variants Text Colors Buttons Layout Store Text Standard Bold Links Font color F…" at bounding box center [461, 138] width 218 height 186
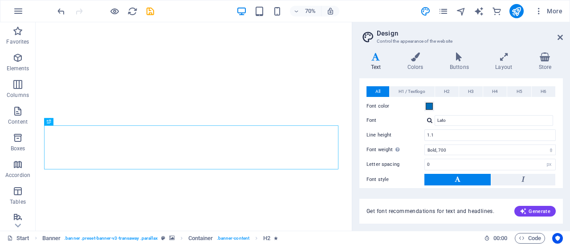
scroll to position [263, 0]
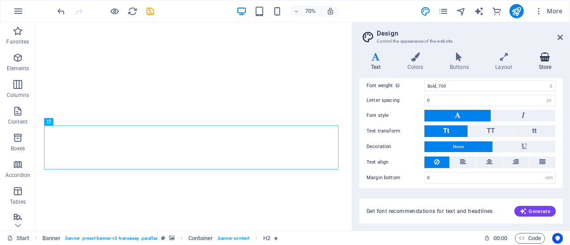
click at [543, 61] on icon at bounding box center [545, 57] width 36 height 9
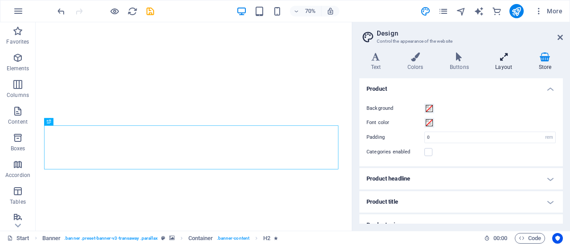
click at [512, 60] on icon at bounding box center [504, 57] width 40 height 9
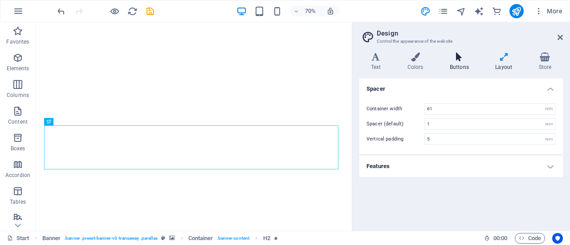
click at [446, 61] on icon at bounding box center [459, 57] width 42 height 9
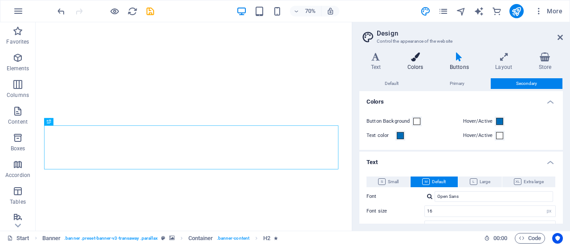
click at [411, 61] on icon at bounding box center [415, 57] width 39 height 9
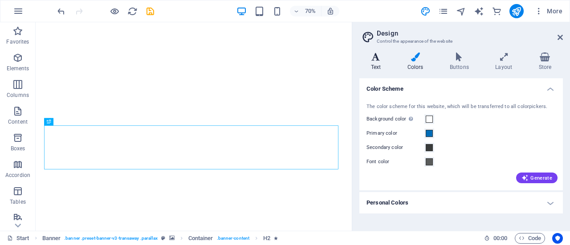
click at [379, 63] on h4 "Text" at bounding box center [377, 62] width 36 height 19
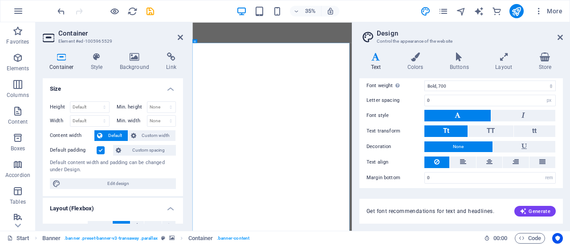
click at [564, 36] on aside "Design Control the appearance of the website Variants Text Colors Buttons Layou…" at bounding box center [461, 126] width 218 height 209
click at [561, 37] on icon at bounding box center [559, 37] width 5 height 7
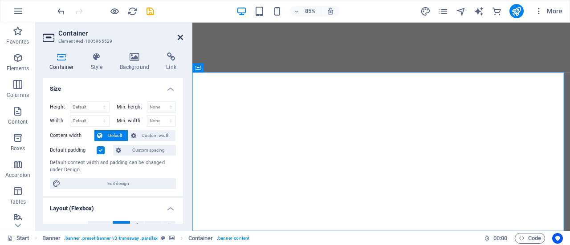
click at [181, 40] on icon at bounding box center [180, 37] width 5 height 7
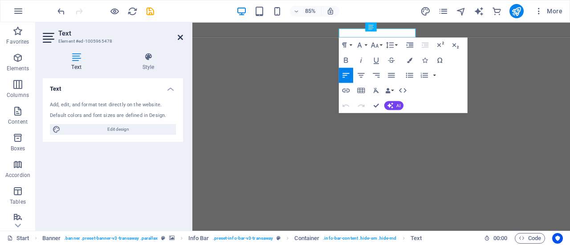
click at [182, 37] on icon at bounding box center [180, 37] width 5 height 7
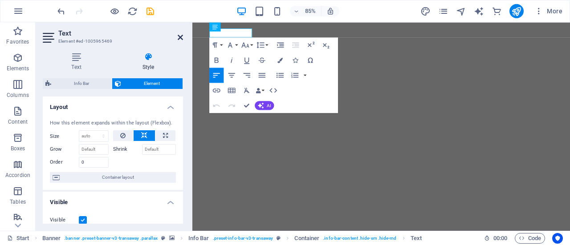
click at [178, 37] on icon at bounding box center [180, 37] width 5 height 7
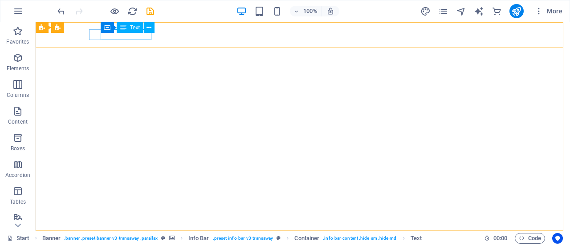
click at [137, 27] on span "Text" at bounding box center [135, 27] width 10 height 5
click at [125, 28] on icon at bounding box center [123, 27] width 6 height 11
click at [133, 26] on icon at bounding box center [135, 27] width 5 height 9
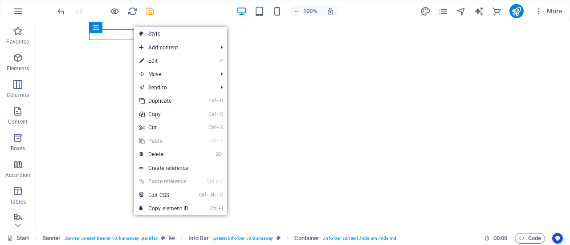
click at [170, 12] on div "100% More" at bounding box center [311, 11] width 510 height 14
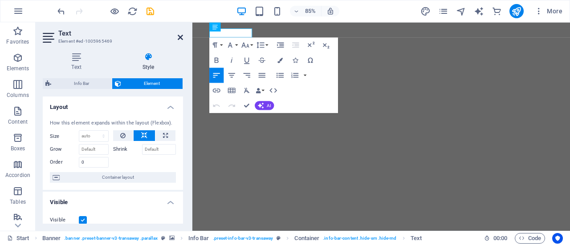
click at [182, 35] on icon at bounding box center [180, 37] width 5 height 7
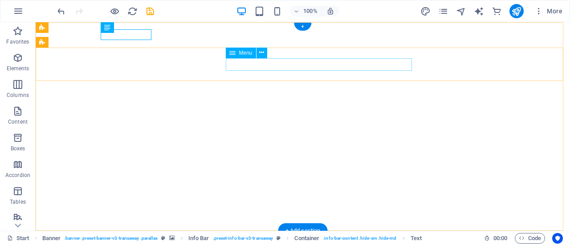
select select
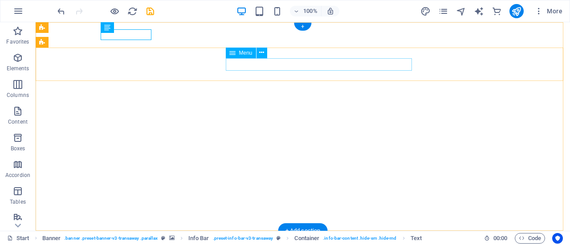
select select
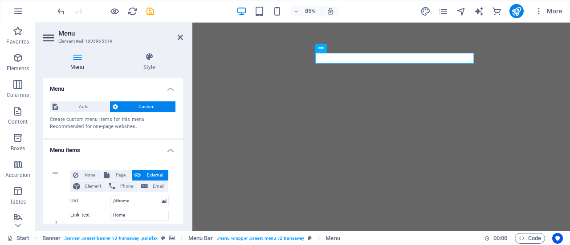
click at [184, 45] on aside "Menu Element #ed-1005965514 Menu Style Menu Auto Custom Create custom menu item…" at bounding box center [114, 126] width 157 height 209
click at [179, 39] on icon at bounding box center [180, 37] width 5 height 7
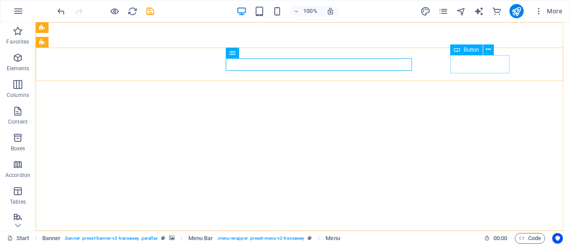
click at [470, 50] on span "Button" at bounding box center [471, 49] width 16 height 5
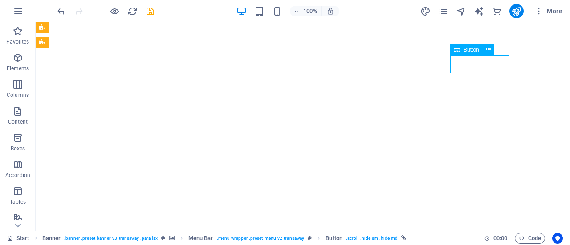
click at [470, 50] on span "Button" at bounding box center [471, 49] width 16 height 5
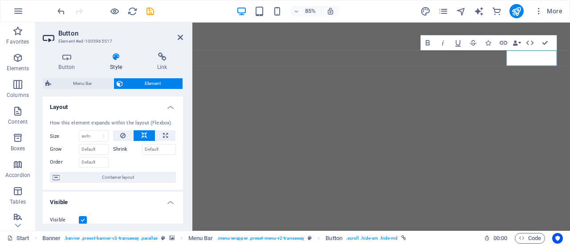
click at [185, 41] on aside "Button Element #ed-1005965517 Button Style Link Button Design Default Primary S…" at bounding box center [114, 126] width 157 height 209
click at [179, 37] on icon at bounding box center [180, 37] width 5 height 7
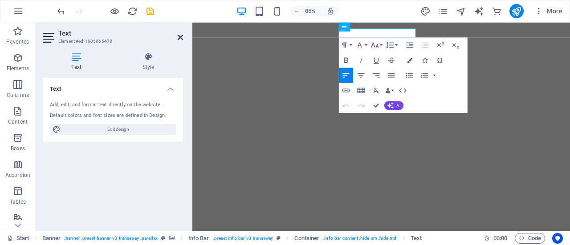
click at [178, 40] on icon at bounding box center [180, 37] width 5 height 7
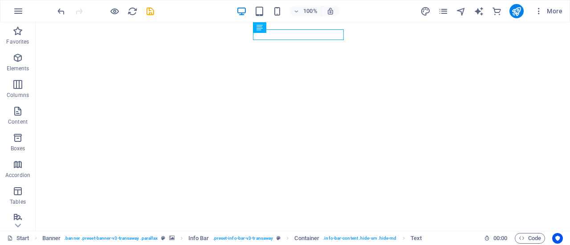
click at [364, 16] on div "100% More" at bounding box center [311, 11] width 510 height 14
click at [366, 10] on div "100% More" at bounding box center [311, 11] width 510 height 14
click at [544, 13] on span "More" at bounding box center [548, 11] width 28 height 9
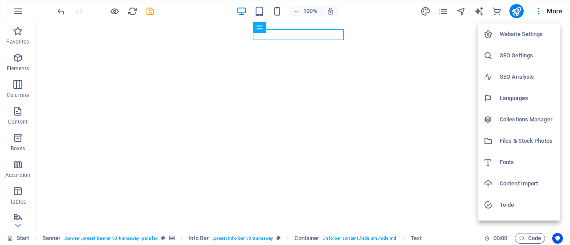
click at [531, 52] on h6 "SEO Settings" at bounding box center [526, 55] width 55 height 11
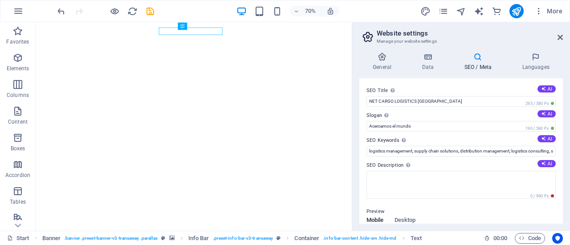
drag, startPoint x: 562, startPoint y: 128, endPoint x: 564, endPoint y: 106, distance: 21.5
click at [564, 106] on div "General Data SEO / Meta Languages Website name netcargolog.com Logo Drag files …" at bounding box center [461, 138] width 218 height 186
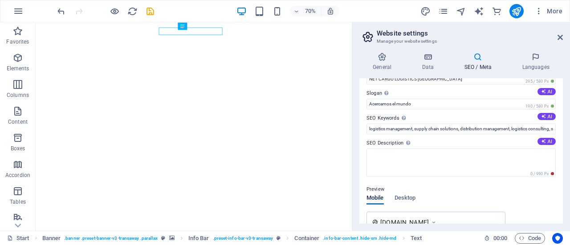
scroll to position [0, 0]
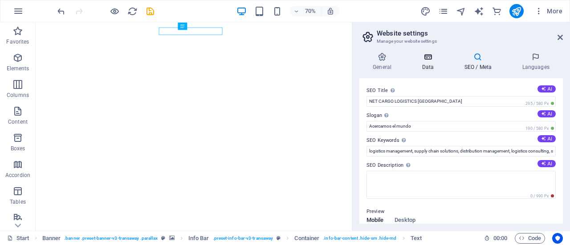
click at [422, 56] on icon at bounding box center [427, 57] width 39 height 9
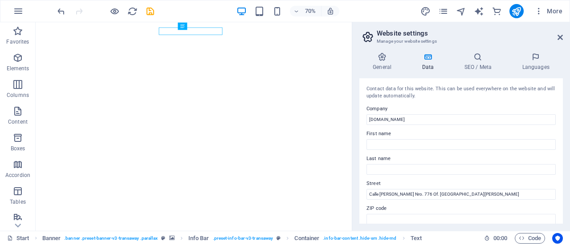
drag, startPoint x: 560, startPoint y: 102, endPoint x: 562, endPoint y: 113, distance: 10.9
click at [562, 113] on div "General Data SEO / Meta Languages Website name netcargolog.com Logo Drag files …" at bounding box center [461, 138] width 218 height 186
drag, startPoint x: 560, startPoint y: 100, endPoint x: 563, endPoint y: 110, distance: 11.3
click at [563, 110] on div "General Data SEO / Meta Languages Website name netcargolog.com Logo Drag files …" at bounding box center [461, 138] width 218 height 186
drag, startPoint x: 562, startPoint y: 109, endPoint x: 562, endPoint y: 122, distance: 12.9
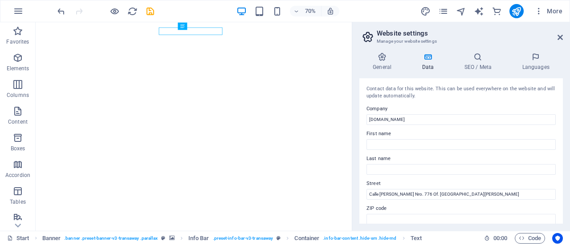
click at [562, 122] on div "General Data SEO / Meta Languages Website name netcargolog.com Logo Drag files …" at bounding box center [461, 138] width 218 height 186
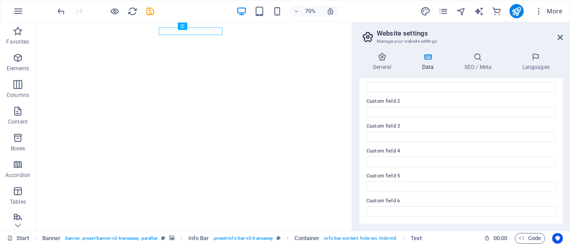
scroll to position [274, 0]
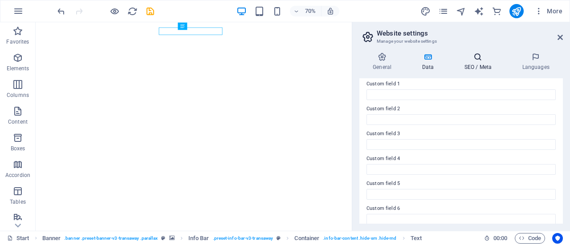
click at [468, 66] on h4 "SEO / Meta" at bounding box center [479, 62] width 58 height 19
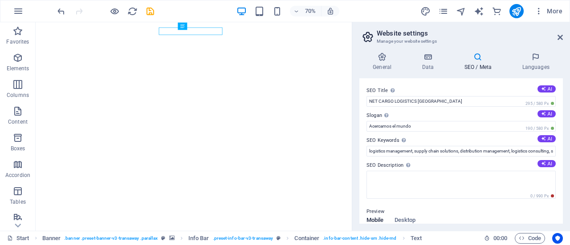
drag, startPoint x: 560, startPoint y: 127, endPoint x: 560, endPoint y: 134, distance: 7.1
click at [560, 134] on div "SEO Title The title of your website - make it something that stands out in sear…" at bounding box center [460, 151] width 203 height 146
drag, startPoint x: 560, startPoint y: 128, endPoint x: 561, endPoint y: 153, distance: 24.9
click at [561, 153] on div "SEO Title The title of your website - make it something that stands out in sear…" at bounding box center [460, 151] width 203 height 146
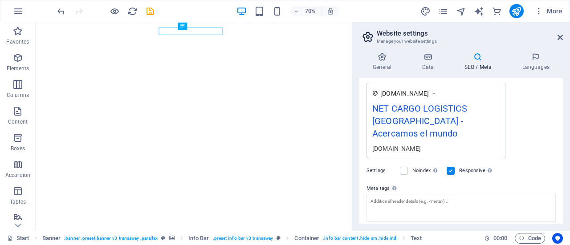
scroll to position [104, 0]
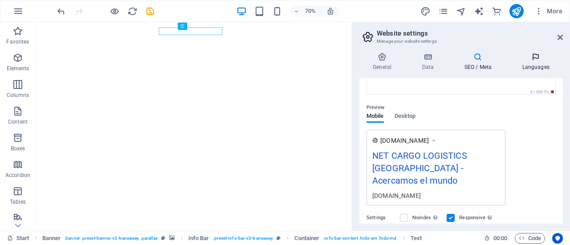
click at [538, 59] on icon at bounding box center [535, 57] width 54 height 9
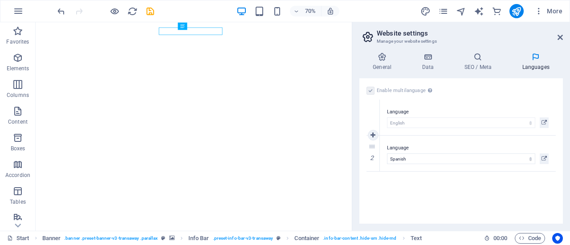
click at [463, 129] on div "Language Abkhazian Afar Afrikaans Akan Albanian Amharic Arabic Aragonese Armeni…" at bounding box center [468, 118] width 176 height 36
click at [375, 154] on icon at bounding box center [372, 153] width 5 height 6
click at [366, 89] on label at bounding box center [370, 91] width 8 height 8
click at [0, 0] on input "Enable multilanguage To disable multilanguage delete all languages until only o…" at bounding box center [0, 0] width 0 height 0
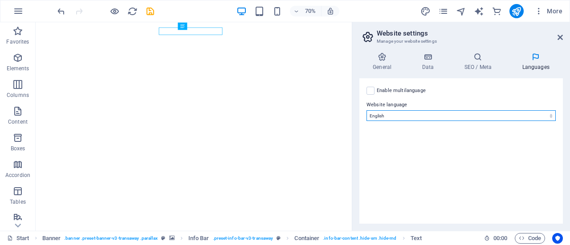
click at [463, 118] on select "Abkhazian Afar Afrikaans Akan Albanian Amharic Arabic Aragonese Armenian Assame…" at bounding box center [460, 115] width 189 height 11
click at [366, 110] on select "Abkhazian Afar Afrikaans Akan Albanian Amharic Arabic Aragonese Armenian Assame…" at bounding box center [460, 115] width 189 height 11
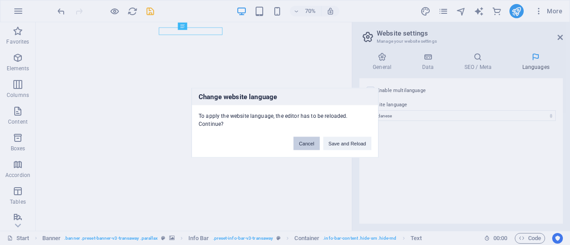
click at [308, 138] on button "Cancel" at bounding box center [306, 143] width 26 height 13
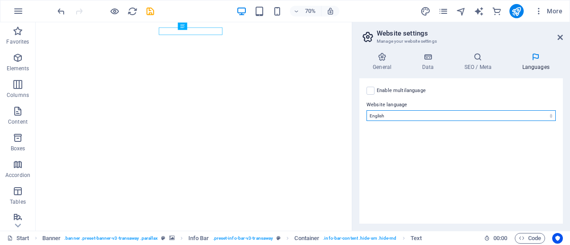
click at [399, 117] on select "Abkhazian Afar Afrikaans Akan Albanian Amharic Arabic Aragonese Armenian Assame…" at bounding box center [460, 115] width 189 height 11
select select "148"
click at [366, 110] on select "Abkhazian Afar Afrikaans Akan Albanian Amharic Arabic Aragonese Armenian Assame…" at bounding box center [460, 115] width 189 height 11
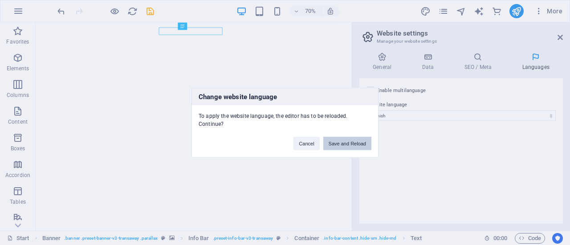
click at [342, 139] on button "Save and Reload" at bounding box center [347, 143] width 48 height 13
checkbox input "false"
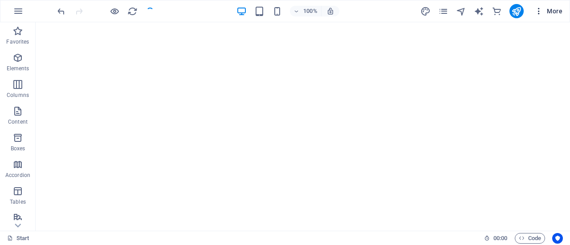
click at [537, 9] on icon "button" at bounding box center [538, 11] width 9 height 9
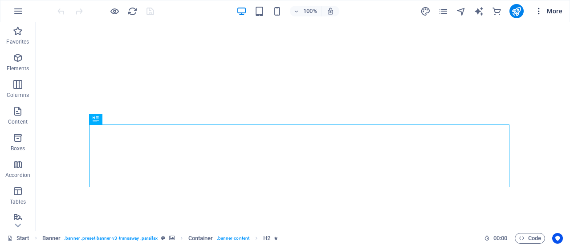
click at [538, 13] on icon "button" at bounding box center [538, 11] width 9 height 9
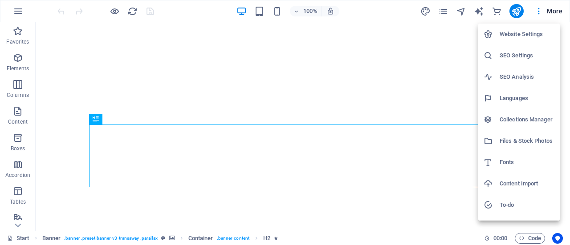
click at [513, 104] on li "Languages" at bounding box center [518, 98] width 81 height 21
select select "148"
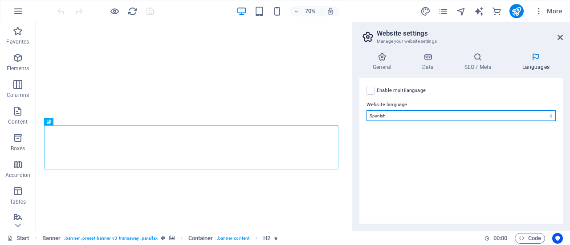
click at [506, 112] on select "Abkhazian Afar Afrikaans Akan Albanian Amharic Arabic Aragonese Armenian Assame…" at bounding box center [460, 115] width 189 height 11
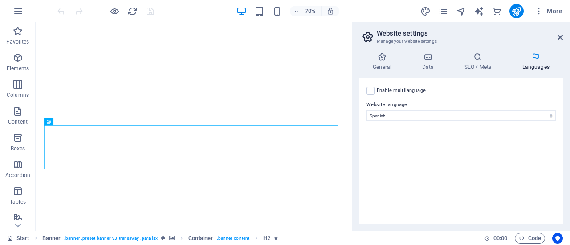
click at [417, 146] on div "Enable multilanguage To disable multilanguage delete all languages until only o…" at bounding box center [460, 151] width 203 height 146
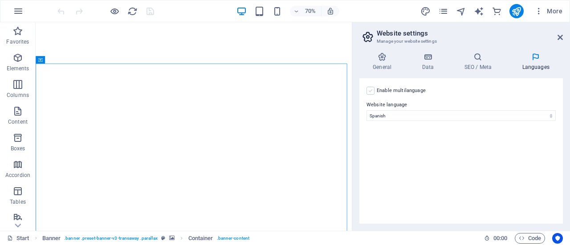
click at [372, 88] on label at bounding box center [370, 91] width 8 height 8
click at [0, 0] on input "Enable multilanguage To disable multilanguage delete all languages until only o…" at bounding box center [0, 0] width 0 height 0
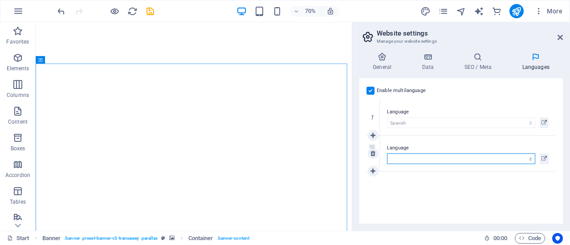
click at [425, 159] on select "Abkhazian Afar Afrikaans Akan Albanian Amharic Arabic Aragonese Armenian Assame…" at bounding box center [461, 159] width 148 height 11
select select "41"
click at [387, 154] on select "Abkhazian Afar Afrikaans Akan Albanian Amharic Arabic Aragonese Armenian Assame…" at bounding box center [461, 159] width 148 height 11
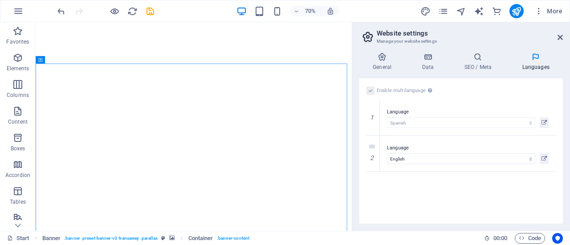
click at [437, 197] on div "Enable multilanguage To disable multilanguage delete all languages until only o…" at bounding box center [460, 151] width 203 height 146
click at [535, 67] on h4 "Languages" at bounding box center [535, 62] width 54 height 19
click at [490, 59] on icon at bounding box center [477, 57] width 54 height 9
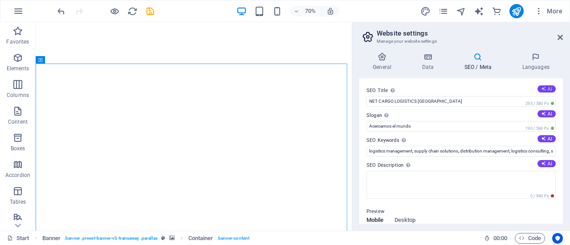
click at [547, 87] on button "AI" at bounding box center [546, 88] width 18 height 7
type input "**Título SEO en Español:** Servicio de Transporte Global"
click at [547, 113] on button "AI" at bounding box center [546, 113] width 18 height 7
type input "Tu transporte global, rápido y confiable"
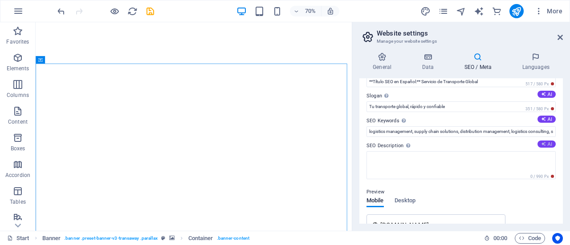
click at [545, 145] on button "AI" at bounding box center [546, 144] width 18 height 7
type textarea "¡Descubre nuestro servicio de transporte global! Rápido, económico y con soport…"
click at [545, 119] on button "AI" at bounding box center [546, 119] width 18 height 7
type input "servicio de transporte global, entrega rápida, soporte 24/7, envío aéreo, envío…"
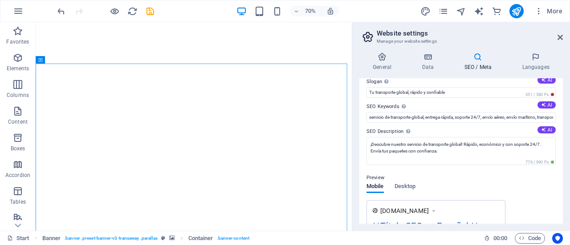
scroll to position [0, 0]
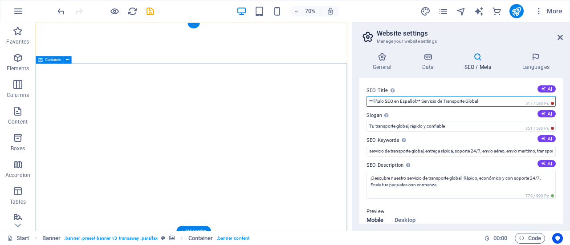
drag, startPoint x: 522, startPoint y: 121, endPoint x: 410, endPoint y: 142, distance: 114.0
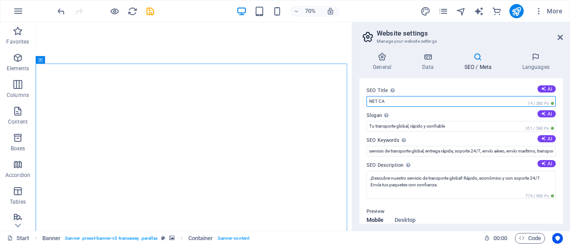
type input "NET CARGO LOGISTICS [GEOGRAPHIC_DATA]"
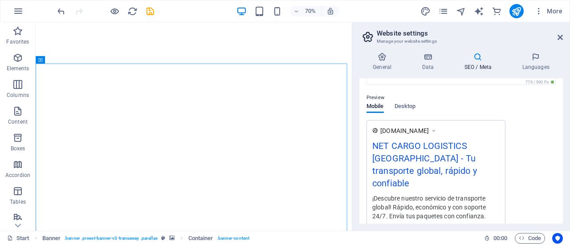
scroll to position [120, 0]
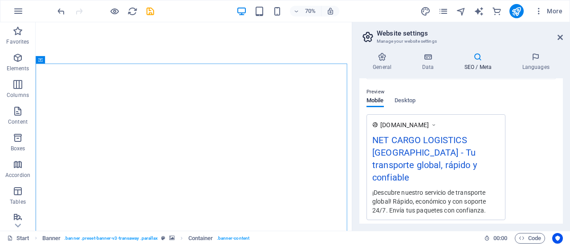
drag, startPoint x: 560, startPoint y: 163, endPoint x: 561, endPoint y: 131, distance: 32.5
click at [561, 131] on div "SEO Title The title of your website - make it something that stands out in sear…" at bounding box center [460, 151] width 203 height 146
drag, startPoint x: 560, startPoint y: 140, endPoint x: 555, endPoint y: 114, distance: 26.2
click at [555, 114] on div "SEO Title The title of your website - make it something that stands out in sear…" at bounding box center [460, 151] width 203 height 146
click at [559, 89] on div "SEO Title The title of your website - make it something that stands out in sear…" at bounding box center [460, 151] width 203 height 146
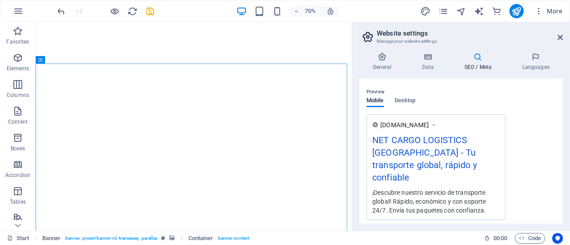
scroll to position [0, 0]
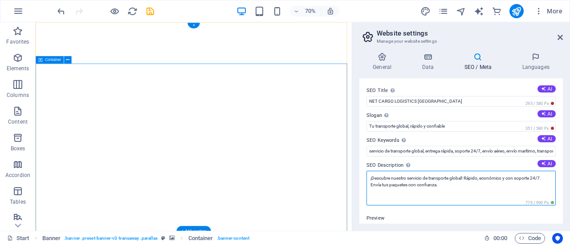
drag, startPoint x: 493, startPoint y: 207, endPoint x: 427, endPoint y: 247, distance: 77.5
type textarea "¡Descubre nuestro servicio de transporte global! Rápido, económico y con soport…"
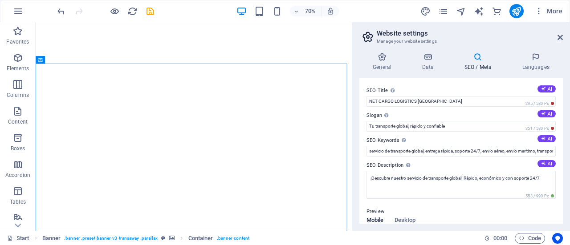
drag, startPoint x: 559, startPoint y: 124, endPoint x: 560, endPoint y: 129, distance: 4.5
click at [560, 129] on div "SEO Title The title of your website - make it something that stands out in sear…" at bounding box center [460, 151] width 203 height 146
drag, startPoint x: 560, startPoint y: 134, endPoint x: 558, endPoint y: 157, distance: 22.8
click at [558, 157] on div "SEO Title The title of your website - make it something that stands out in sear…" at bounding box center [460, 151] width 203 height 146
drag, startPoint x: 562, startPoint y: 129, endPoint x: 562, endPoint y: 138, distance: 8.0
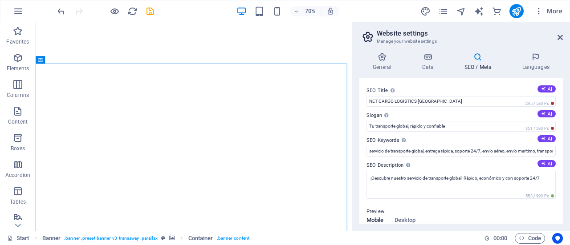
click at [562, 138] on div "General Data SEO / Meta Languages Website name [DOMAIN_NAME] Logo Drag files he…" at bounding box center [461, 138] width 218 height 186
drag, startPoint x: 560, startPoint y: 128, endPoint x: 561, endPoint y: 143, distance: 14.7
click at [561, 143] on div "SEO Title The title of your website - make it something that stands out in sear…" at bounding box center [460, 151] width 203 height 146
click at [420, 62] on h4 "Data" at bounding box center [429, 62] width 42 height 19
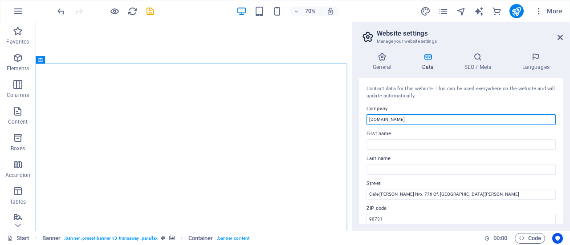
click at [419, 119] on input "[DOMAIN_NAME]" at bounding box center [460, 119] width 189 height 11
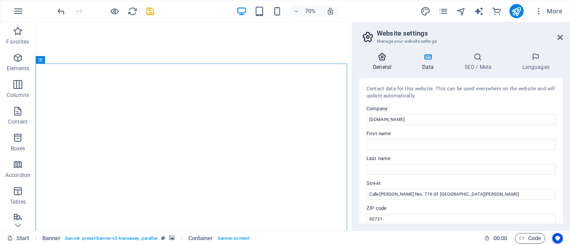
click at [384, 63] on h4 "General" at bounding box center [383, 62] width 49 height 19
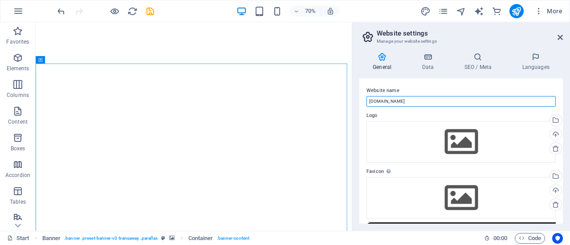
click at [420, 103] on input "[DOMAIN_NAME]" at bounding box center [460, 101] width 189 height 11
type input "[DOMAIN_NAME]"
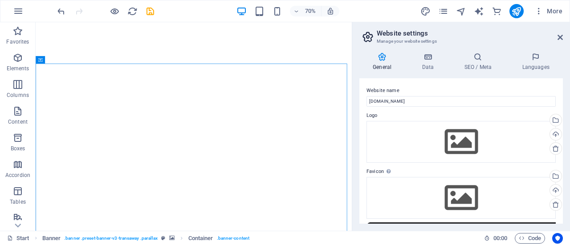
click at [493, 91] on label "Website name" at bounding box center [460, 90] width 189 height 11
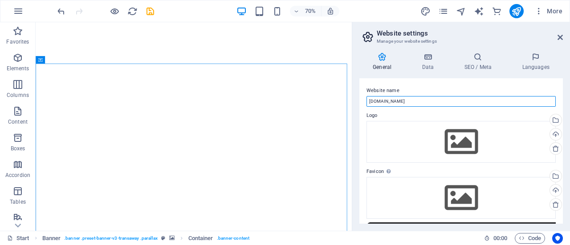
click at [493, 96] on input "[DOMAIN_NAME]" at bounding box center [460, 101] width 189 height 11
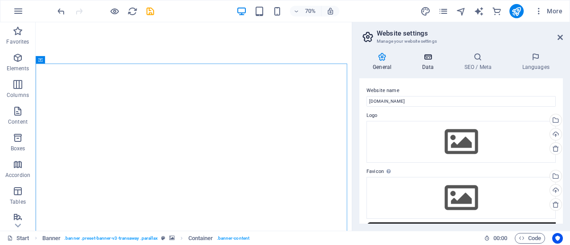
click at [429, 60] on icon at bounding box center [427, 57] width 39 height 9
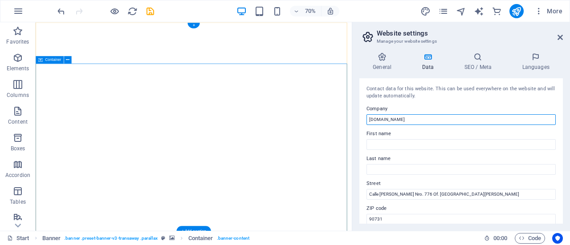
drag, startPoint x: 457, startPoint y: 138, endPoint x: 452, endPoint y: 161, distance: 23.9
type input "n"
type input "NET CARGO LOGISTICS [GEOGRAPHIC_DATA]"
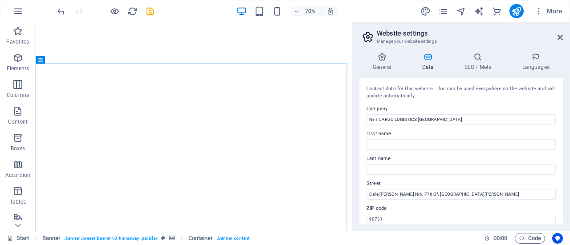
drag, startPoint x: 562, startPoint y: 101, endPoint x: 562, endPoint y: 114, distance: 13.3
click at [562, 114] on div "General Data SEO / Meta Languages Website name [DOMAIN_NAME] Logo Drag files he…" at bounding box center [461, 138] width 218 height 186
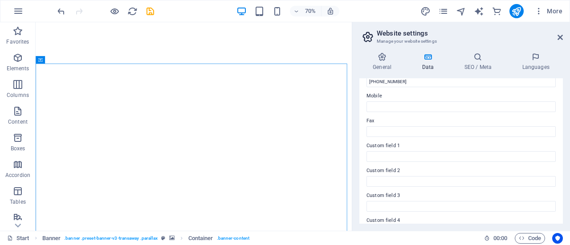
scroll to position [282, 0]
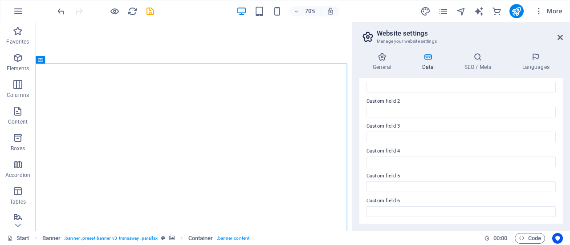
click at [471, 71] on div "General Data SEO / Meta Languages Website name [DOMAIN_NAME] Logo Drag files he…" at bounding box center [460, 138] width 203 height 171
click at [475, 57] on icon at bounding box center [477, 57] width 54 height 9
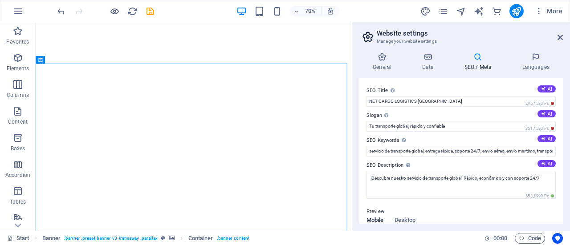
drag, startPoint x: 562, startPoint y: 124, endPoint x: 564, endPoint y: 136, distance: 12.1
click at [564, 136] on div "General Data SEO / Meta Languages Website name [DOMAIN_NAME] Logo Drag files he…" at bounding box center [461, 138] width 218 height 186
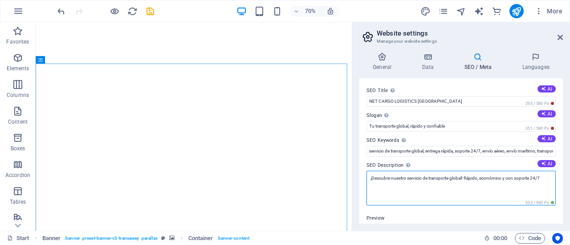
click at [548, 181] on textarea "¡Descubre nuestro servicio de transporte global! Rápido, económico y con soport…" at bounding box center [460, 188] width 189 height 35
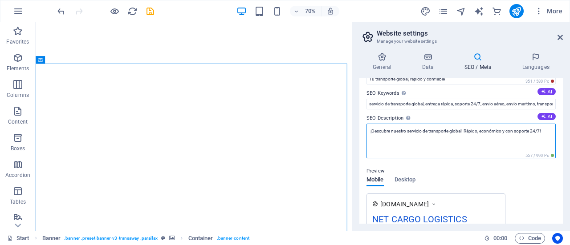
scroll to position [48, 0]
type textarea "¡Descubre nuestro servicio de transporte global! Rápido, económico y con soport…"
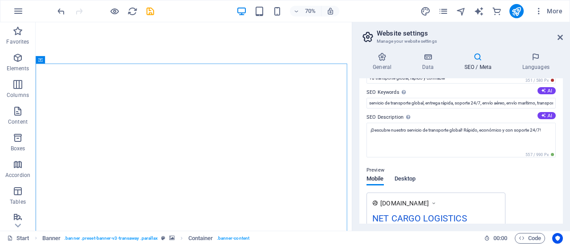
click at [400, 181] on div "Mobile Desktop" at bounding box center [390, 184] width 49 height 17
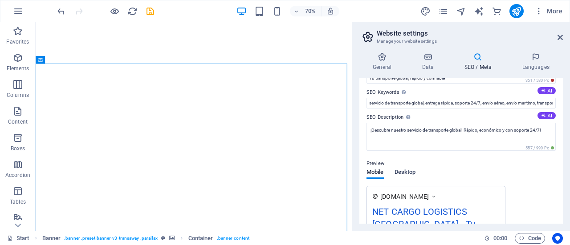
click at [403, 173] on span "Desktop" at bounding box center [404, 173] width 21 height 12
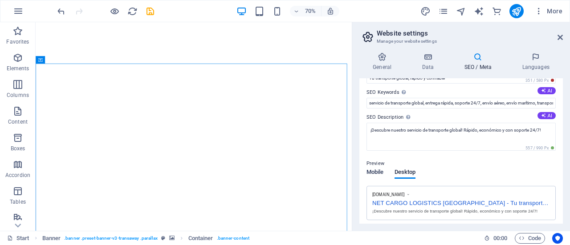
click at [371, 171] on span "Mobile" at bounding box center [374, 173] width 17 height 12
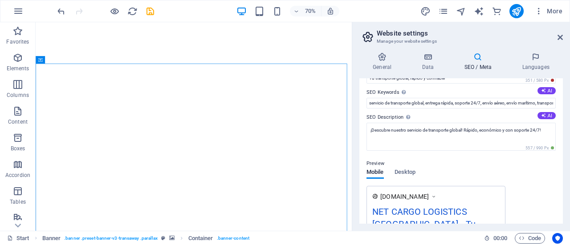
drag, startPoint x: 563, startPoint y: 127, endPoint x: 565, endPoint y: 150, distance: 23.7
click at [565, 150] on div "General Data SEO / Meta Languages Website name [DOMAIN_NAME] Logo Drag files he…" at bounding box center [461, 138] width 218 height 186
drag, startPoint x: 559, startPoint y: 135, endPoint x: 562, endPoint y: 149, distance: 13.6
click at [562, 149] on div "SEO Title The title of your website - make it something that stands out in sear…" at bounding box center [460, 151] width 203 height 146
drag, startPoint x: 560, startPoint y: 142, endPoint x: 561, endPoint y: 160, distance: 17.4
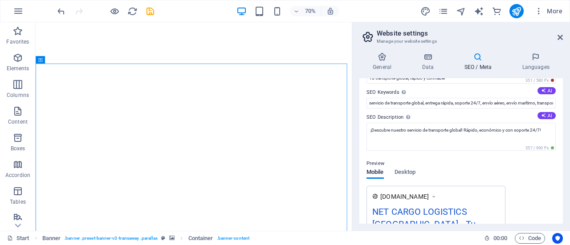
click at [561, 160] on div "SEO Title The title of your website - make it something that stands out in sear…" at bounding box center [460, 151] width 203 height 146
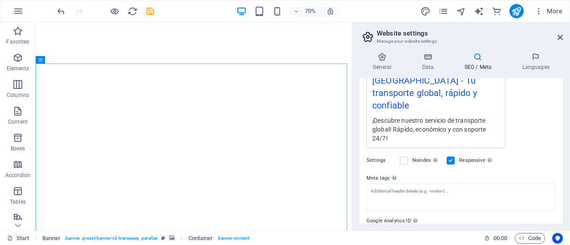
scroll to position [223, 0]
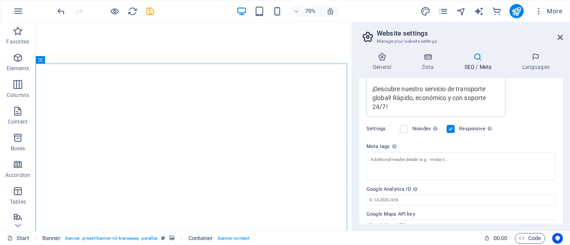
drag, startPoint x: 560, startPoint y: 207, endPoint x: 560, endPoint y: 198, distance: 8.9
click at [560, 198] on div "SEO Title The title of your website - make it something that stands out in sear…" at bounding box center [460, 151] width 203 height 146
click at [485, 220] on input "Google Maps API key" at bounding box center [460, 225] width 189 height 11
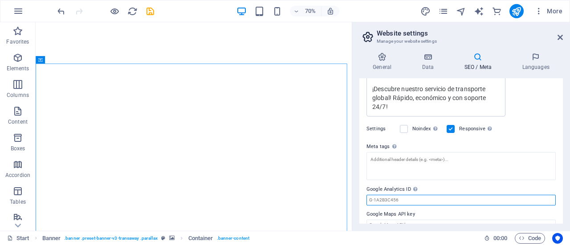
click at [444, 195] on input "Google Analytics ID Please only add the Google Analytics ID. We automatically i…" at bounding box center [460, 200] width 189 height 11
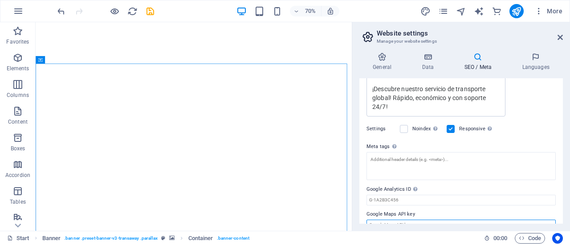
click at [403, 220] on input "Google Maps API key" at bounding box center [460, 225] width 189 height 11
paste input "[URL][DOMAIN_NAME][GEOGRAPHIC_DATA]"
type input "[URL][DOMAIN_NAME][GEOGRAPHIC_DATA]"
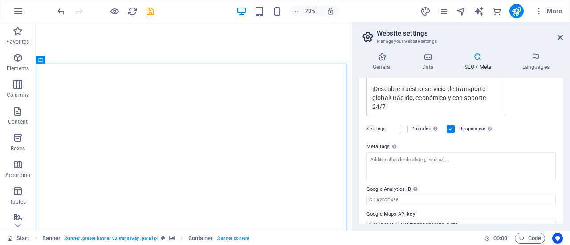
click at [532, 220] on div "SEO Title The title of your website - make it something that stands out in sear…" at bounding box center [460, 151] width 203 height 146
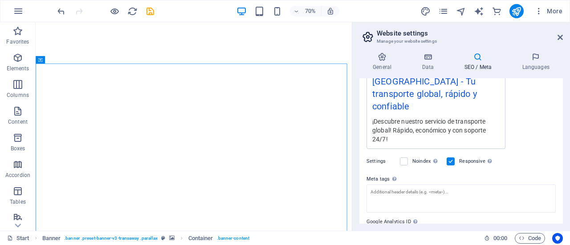
scroll to position [187, 0]
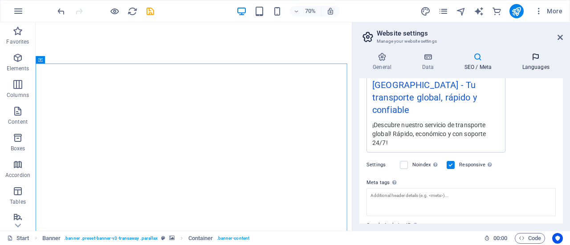
drag, startPoint x: 560, startPoint y: 169, endPoint x: 530, endPoint y: 71, distance: 102.6
click at [530, 71] on div "General Data SEO / Meta Languages Website name [DOMAIN_NAME] Logo Drag files he…" at bounding box center [460, 138] width 203 height 171
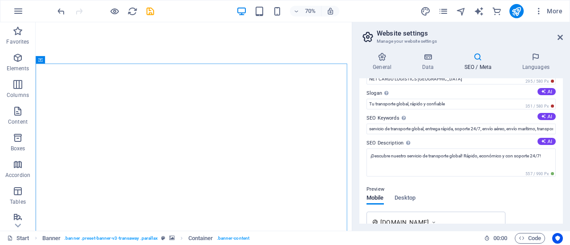
scroll to position [0, 0]
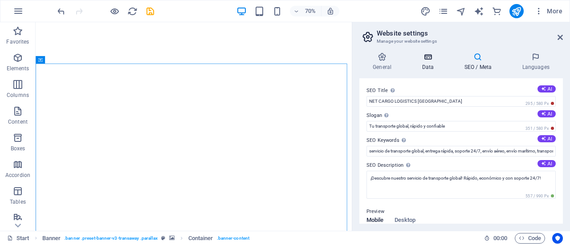
click at [426, 58] on icon at bounding box center [427, 57] width 39 height 9
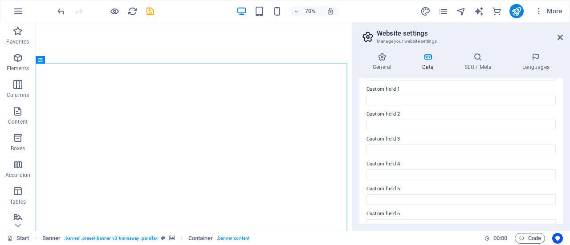
scroll to position [282, 0]
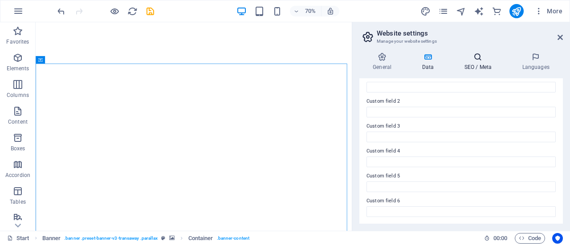
click at [472, 68] on h4 "SEO / Meta" at bounding box center [479, 62] width 58 height 19
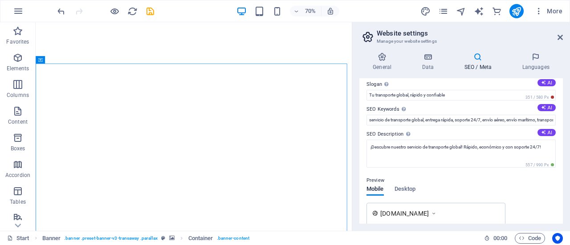
scroll to position [0, 0]
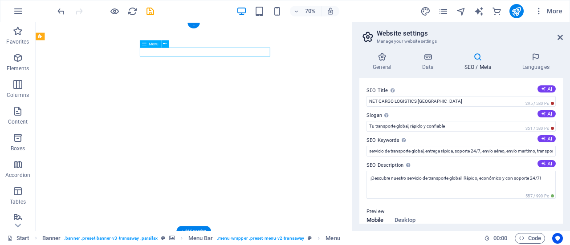
click at [465, 66] on h4 "SEO / Meta" at bounding box center [479, 62] width 58 height 19
click at [436, 63] on h4 "Data" at bounding box center [429, 62] width 42 height 19
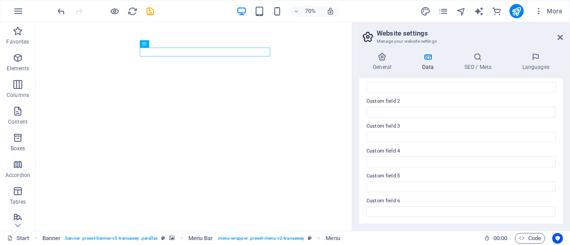
drag, startPoint x: 559, startPoint y: 214, endPoint x: 560, endPoint y: 190, distance: 24.0
click at [560, 190] on div "Contact data for this website. This can be used everywhere on the website and w…" at bounding box center [460, 151] width 203 height 146
drag, startPoint x: 560, startPoint y: 190, endPoint x: 559, endPoint y: 169, distance: 20.9
click at [559, 169] on div "Contact data for this website. This can be used everywhere on the website and w…" at bounding box center [460, 151] width 203 height 146
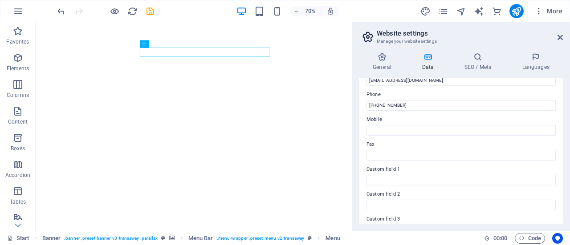
scroll to position [190, 0]
click at [402, 171] on label "Custom field 1" at bounding box center [460, 167] width 189 height 11
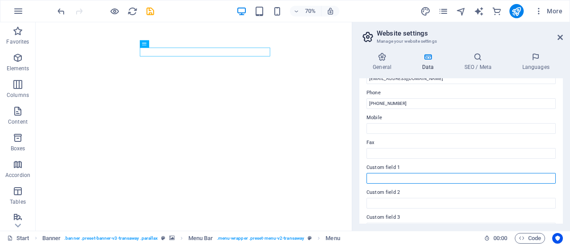
click at [402, 173] on input "Custom field 1" at bounding box center [460, 178] width 189 height 11
click at [378, 176] on input "Custom field 1" at bounding box center [460, 178] width 189 height 11
type input "C"
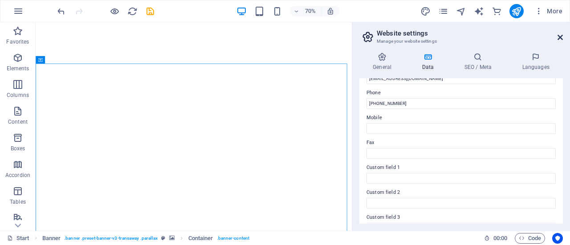
click at [561, 35] on icon at bounding box center [559, 37] width 5 height 7
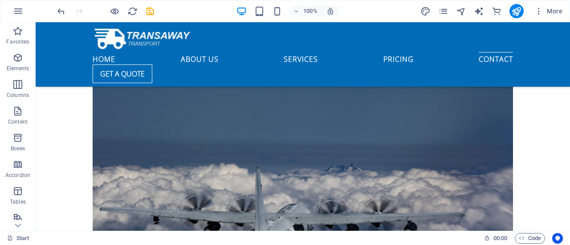
scroll to position [3523, 0]
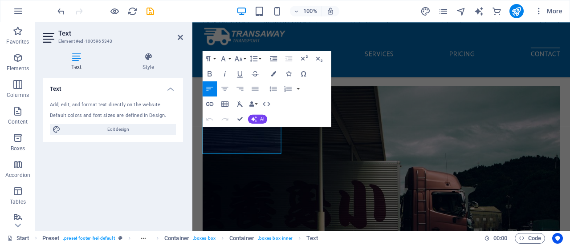
scroll to position [3783, 0]
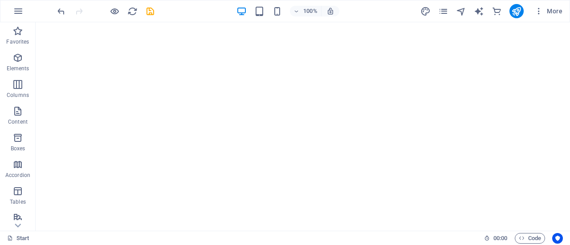
scroll to position [0, 0]
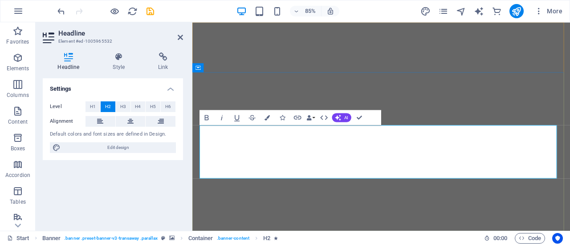
drag, startPoint x: 578, startPoint y: 195, endPoint x: 279, endPoint y: 162, distance: 300.5
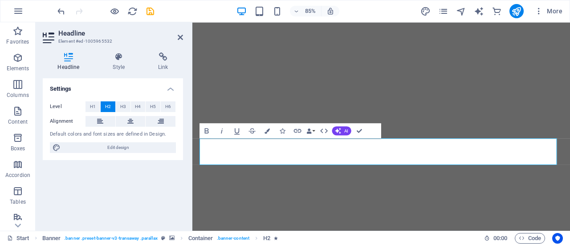
click at [155, 182] on div "Settings Level H1 H2 H3 H4 H5 H6 Alignment Default colors and font sizes are de…" at bounding box center [113, 151] width 140 height 146
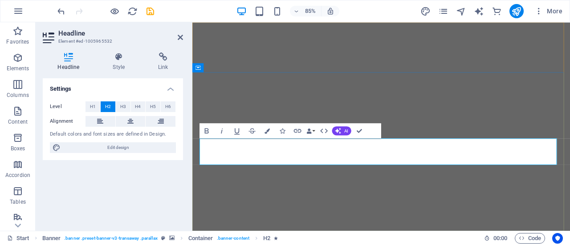
click at [156, 193] on div "Settings Level H1 H2 H3 H4 H5 H6 Alignment Default colors and font sizes are de…" at bounding box center [113, 151] width 140 height 146
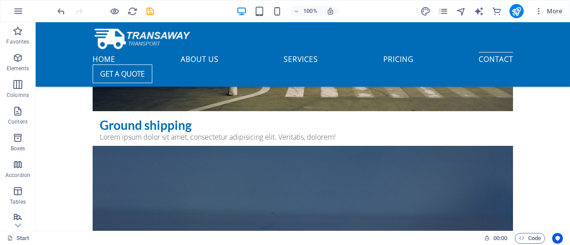
scroll to position [3539, 0]
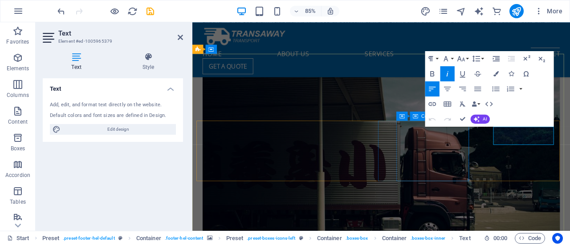
scroll to position [3758, 0]
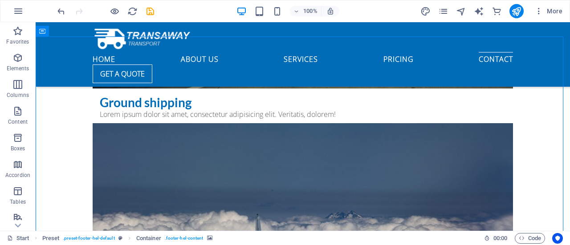
scroll to position [3538, 0]
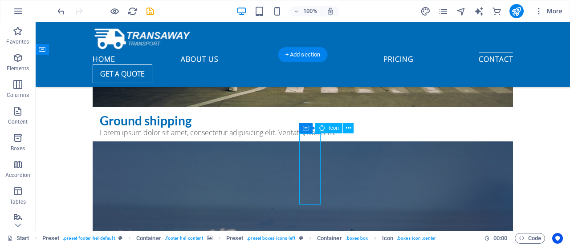
drag, startPoint x: 299, startPoint y: 149, endPoint x: 306, endPoint y: 149, distance: 6.7
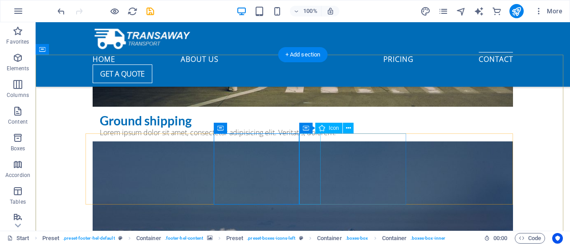
drag, startPoint x: 298, startPoint y: 150, endPoint x: 308, endPoint y: 150, distance: 10.2
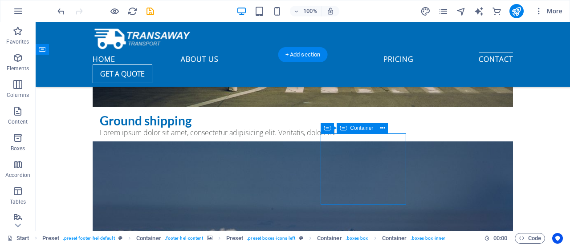
drag, startPoint x: 320, startPoint y: 149, endPoint x: 333, endPoint y: 149, distance: 12.5
drag, startPoint x: 326, startPoint y: 140, endPoint x: 336, endPoint y: 140, distance: 10.2
drag, startPoint x: 336, startPoint y: 140, endPoint x: 366, endPoint y: 138, distance: 29.9
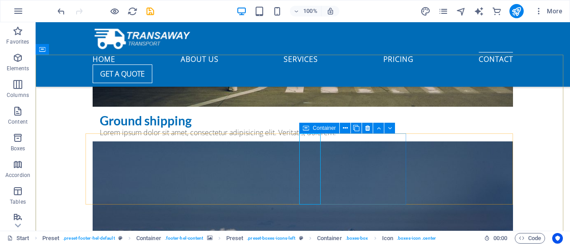
click at [307, 128] on icon at bounding box center [306, 128] width 6 height 11
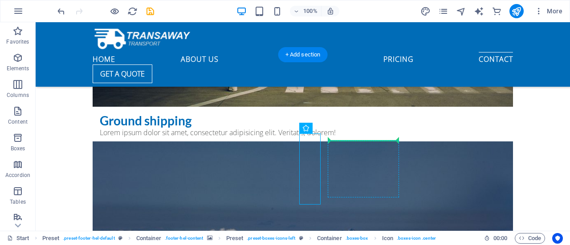
drag, startPoint x: 315, startPoint y: 150, endPoint x: 341, endPoint y: 149, distance: 25.8
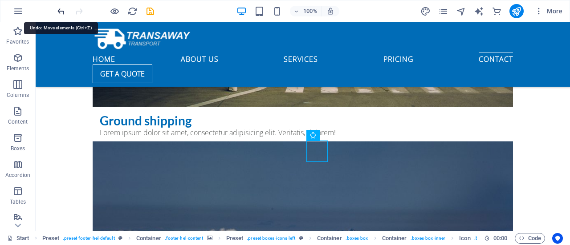
click at [61, 11] on icon "undo" at bounding box center [61, 11] width 10 height 10
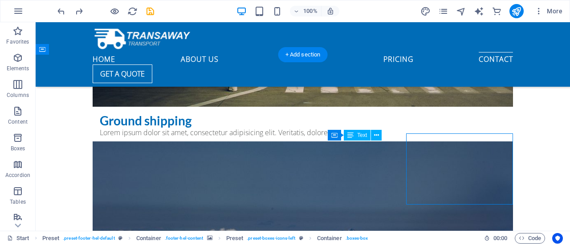
drag, startPoint x: 362, startPoint y: 151, endPoint x: 372, endPoint y: 150, distance: 9.8
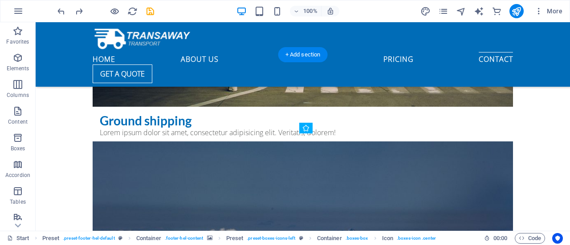
drag, startPoint x: 312, startPoint y: 167, endPoint x: 323, endPoint y: 169, distance: 11.2
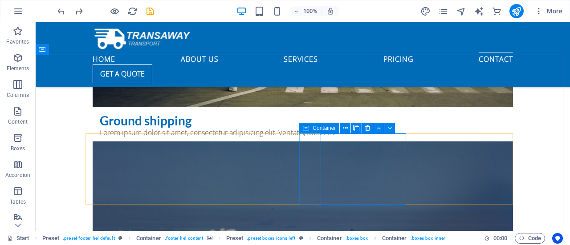
click at [306, 128] on icon at bounding box center [306, 128] width 6 height 11
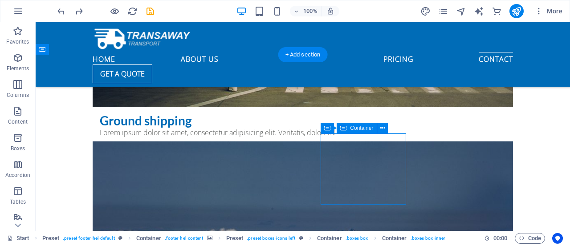
drag, startPoint x: 348, startPoint y: 178, endPoint x: 357, endPoint y: 173, distance: 10.2
drag, startPoint x: 320, startPoint y: 174, endPoint x: 339, endPoint y: 170, distance: 18.6
click at [381, 130] on icon at bounding box center [382, 128] width 5 height 9
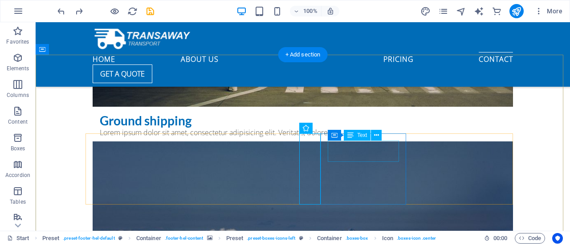
drag, startPoint x: 320, startPoint y: 150, endPoint x: 337, endPoint y: 149, distance: 17.4
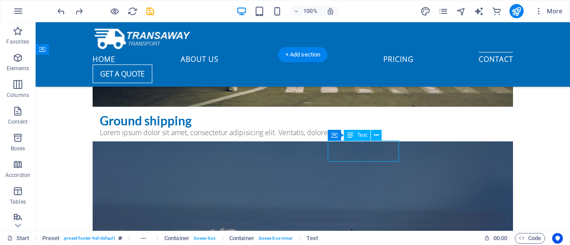
drag, startPoint x: 339, startPoint y: 156, endPoint x: 218, endPoint y: 180, distance: 122.9
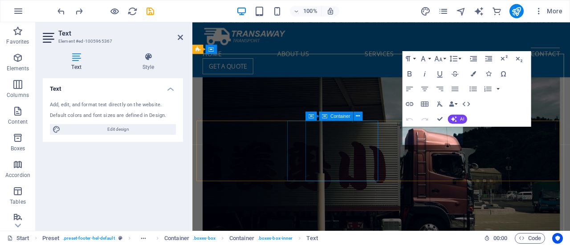
scroll to position [3758, 0]
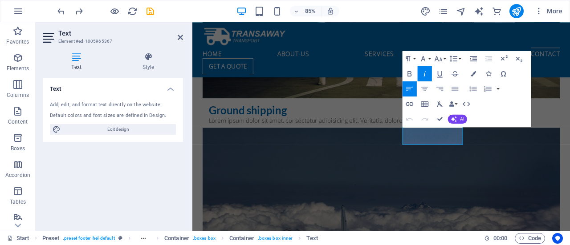
click at [155, 180] on div "Text Add, edit, and format text directly on the website. Default colors and fon…" at bounding box center [113, 151] width 140 height 146
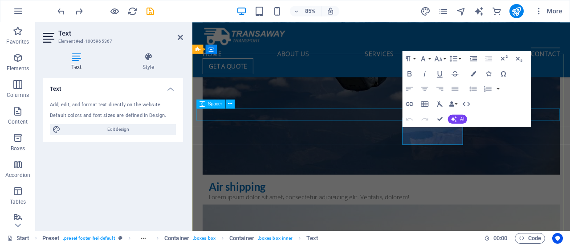
scroll to position [3563, 0]
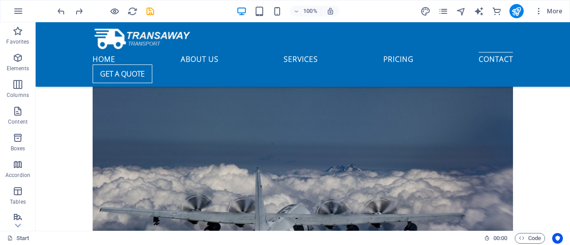
scroll to position [3584, 0]
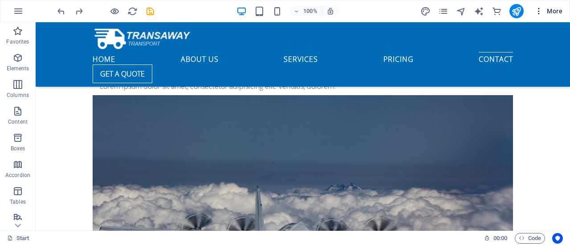
click at [537, 10] on icon "button" at bounding box center [538, 11] width 9 height 9
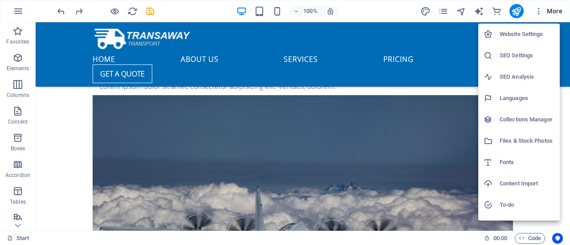
click at [518, 53] on h6 "SEO Settings" at bounding box center [526, 55] width 55 height 11
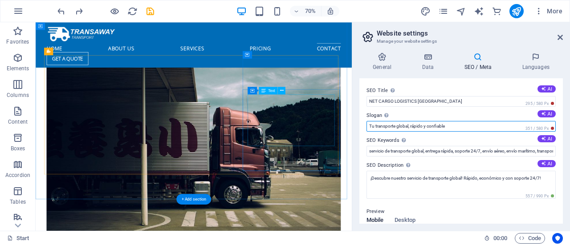
drag, startPoint x: 523, startPoint y: 148, endPoint x: 430, endPoint y: 147, distance: 93.0
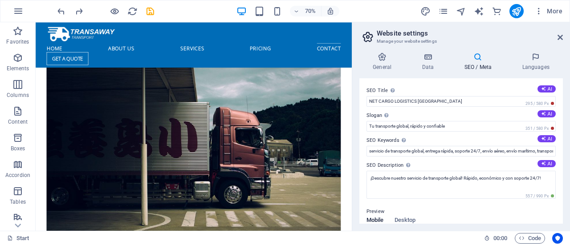
click at [556, 35] on h2 "Website settings" at bounding box center [469, 33] width 186 height 8
click at [561, 40] on icon at bounding box center [559, 37] width 5 height 7
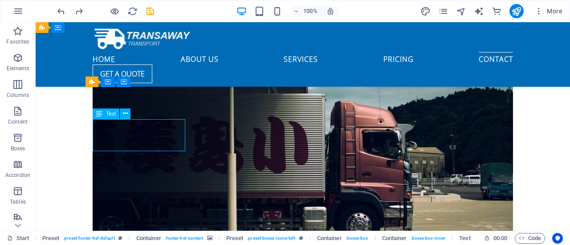
scroll to position [3783, 0]
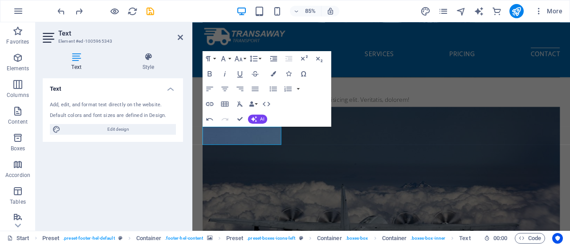
click at [160, 175] on div "Text Add, edit, and format text directly on the website. Default colors and fon…" at bounding box center [113, 151] width 140 height 146
click at [170, 165] on div "Text Add, edit, and format text directly on the website. Default colors and fon…" at bounding box center [113, 151] width 140 height 146
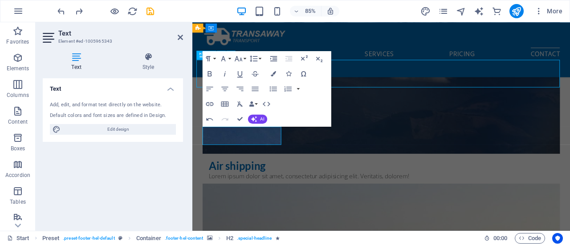
scroll to position [3514, 0]
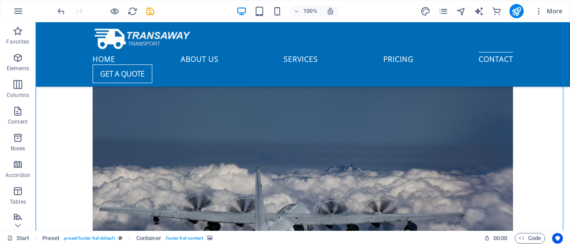
scroll to position [3597, 0]
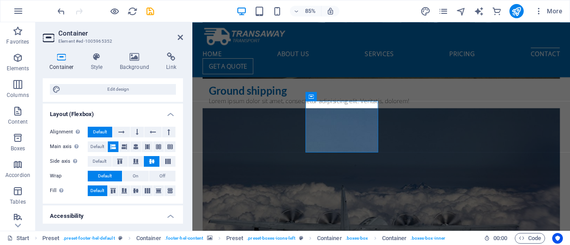
scroll to position [0, 0]
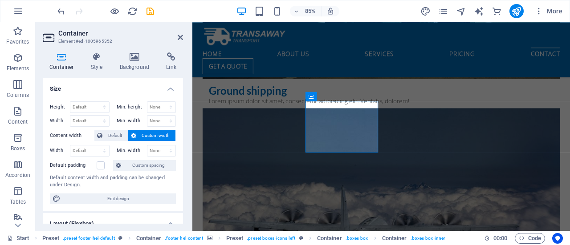
click at [181, 30] on h2 "Container" at bounding box center [120, 33] width 125 height 8
click at [181, 38] on icon at bounding box center [180, 37] width 5 height 7
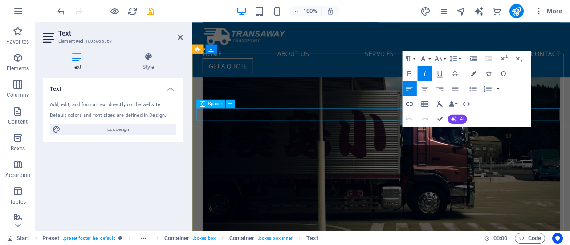
scroll to position [3758, 0]
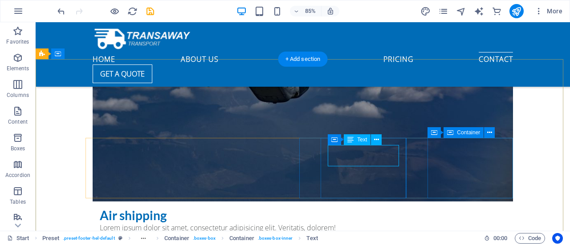
scroll to position [3533, 0]
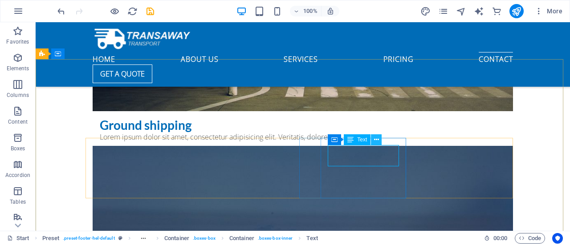
click at [374, 142] on icon at bounding box center [376, 139] width 5 height 9
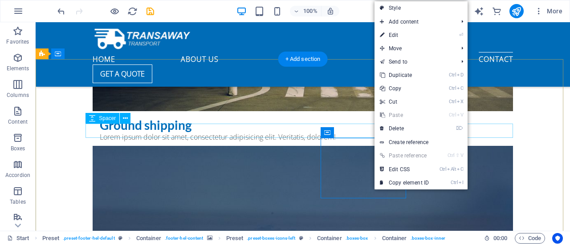
drag, startPoint x: 365, startPoint y: 157, endPoint x: 345, endPoint y: 133, distance: 31.3
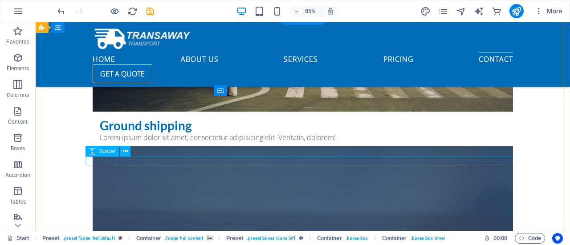
scroll to position [3575, 0]
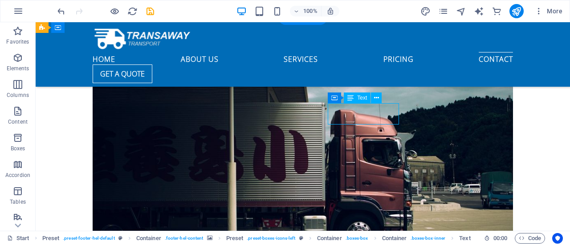
scroll to position [3758, 0]
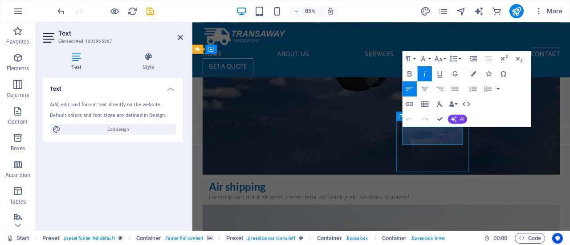
scroll to position [3533, 0]
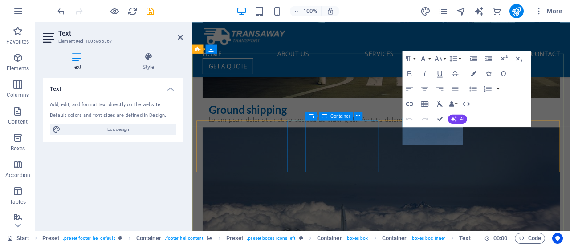
scroll to position [3758, 0]
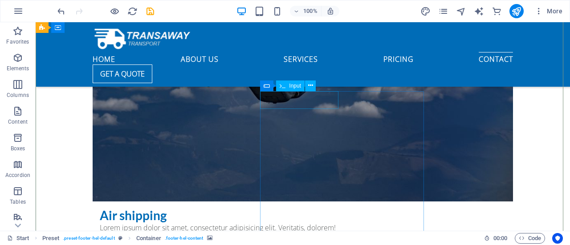
scroll to position [3563, 0]
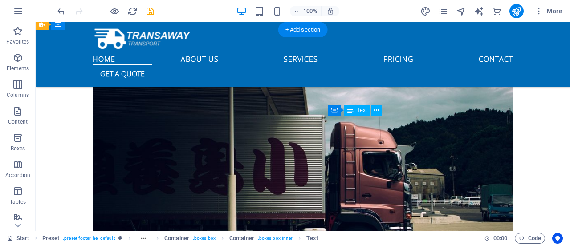
scroll to position [3758, 0]
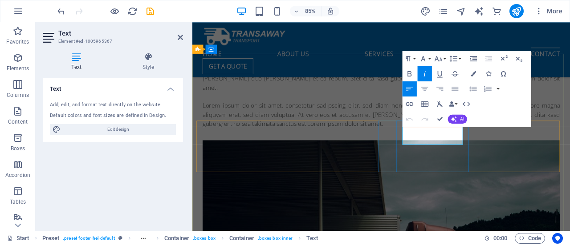
scroll to position [3954, 0]
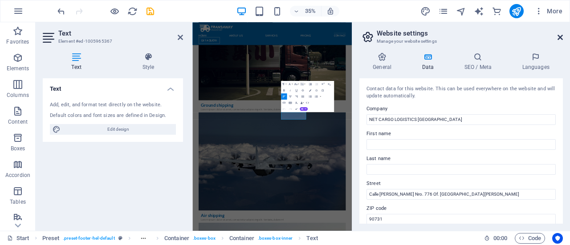
click at [560, 36] on icon at bounding box center [559, 37] width 5 height 7
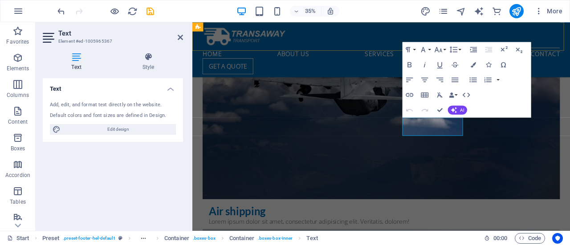
scroll to position [3769, 0]
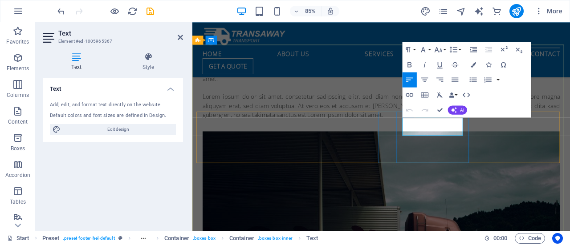
scroll to position [3954, 0]
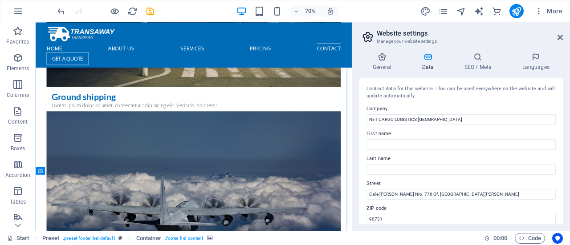
scroll to position [3784, 0]
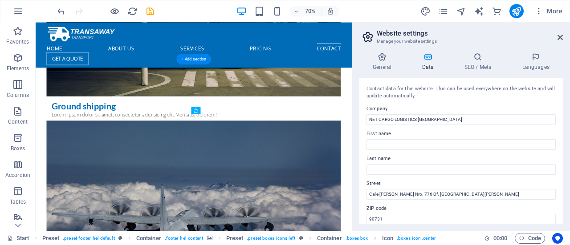
drag, startPoint x: 275, startPoint y: 190, endPoint x: 285, endPoint y: 191, distance: 9.4
drag, startPoint x: 348, startPoint y: 183, endPoint x: 311, endPoint y: 188, distance: 37.3
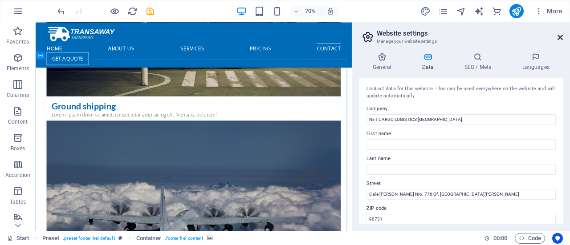
click at [560, 38] on icon at bounding box center [559, 37] width 5 height 7
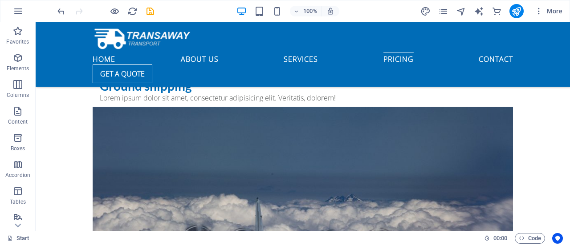
scroll to position [3591, 0]
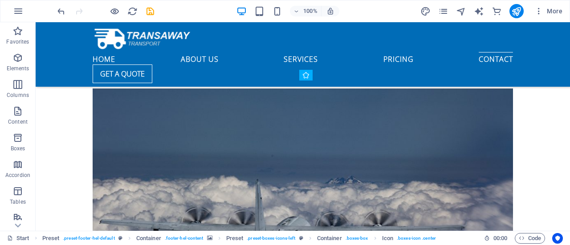
drag, startPoint x: 310, startPoint y: 119, endPoint x: 333, endPoint y: 117, distance: 22.7
drag, startPoint x: 396, startPoint y: 118, endPoint x: 313, endPoint y: 113, distance: 83.4
click at [379, 84] on button at bounding box center [376, 82] width 11 height 11
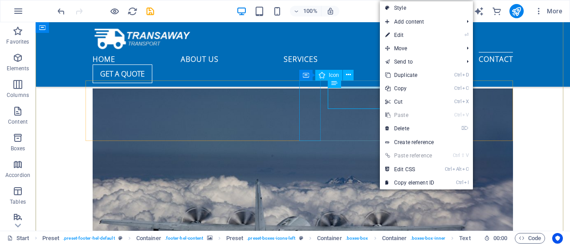
select select "xMidYMid"
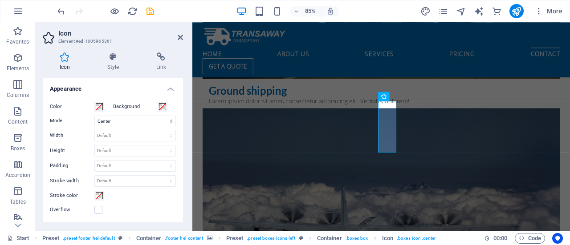
scroll to position [320, 0]
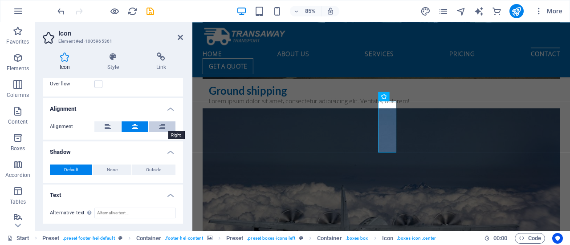
click at [159, 127] on icon at bounding box center [162, 126] width 6 height 11
click at [138, 127] on button at bounding box center [134, 126] width 27 height 11
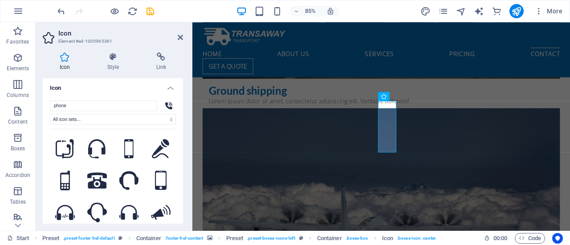
scroll to position [0, 0]
click at [176, 40] on header "Icon Element #ed-1005965361" at bounding box center [113, 33] width 140 height 23
click at [180, 38] on icon at bounding box center [180, 37] width 5 height 7
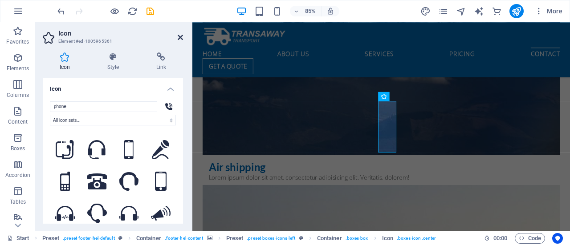
scroll to position [3575, 0]
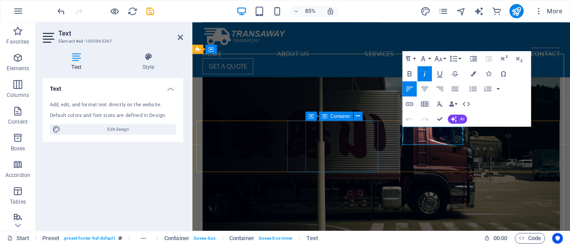
scroll to position [3758, 0]
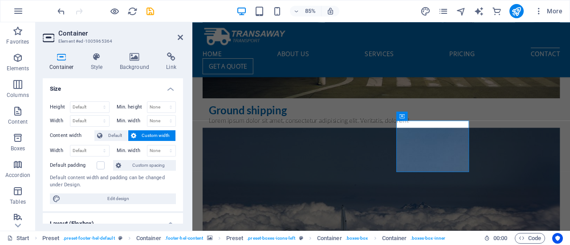
drag, startPoint x: 181, startPoint y: 120, endPoint x: 188, endPoint y: 163, distance: 44.2
click at [188, 163] on div "Container Style Background Link Size Height Default px rem % vh vw Min. height …" at bounding box center [113, 138] width 154 height 186
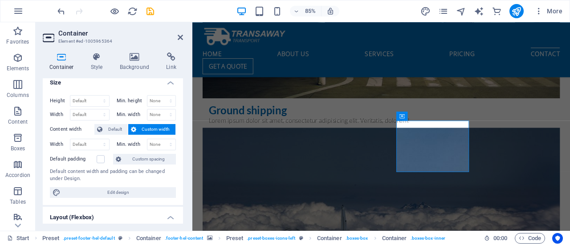
scroll to position [0, 0]
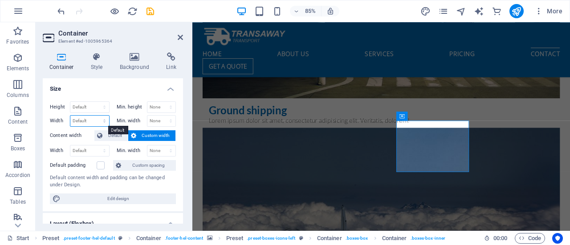
click at [86, 122] on select "Default px rem % em vh vw" at bounding box center [89, 121] width 39 height 11
click at [109, 89] on h4 "Size" at bounding box center [113, 86] width 140 height 16
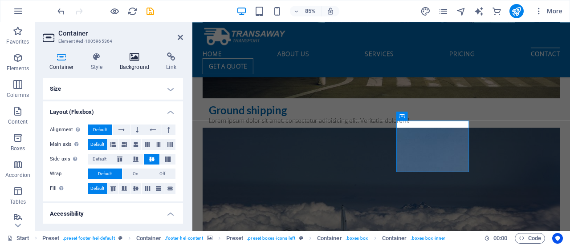
click at [132, 54] on icon at bounding box center [134, 57] width 43 height 9
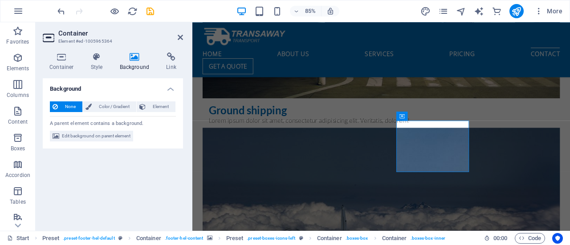
click at [176, 37] on h2 "Container" at bounding box center [120, 33] width 125 height 8
click at [183, 36] on aside "Container Element #ed-1005965364 Container Style Background Link Size Height De…" at bounding box center [114, 126] width 157 height 209
click at [181, 39] on icon at bounding box center [180, 37] width 5 height 7
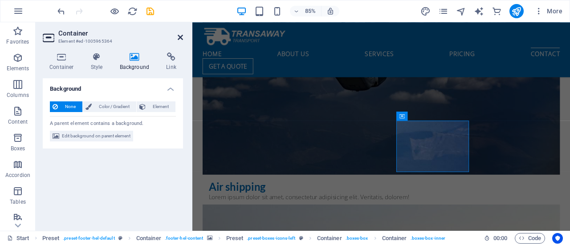
scroll to position [3575, 0]
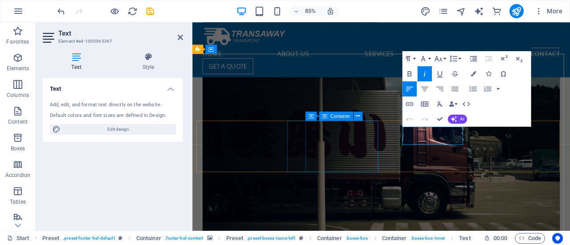
scroll to position [3758, 0]
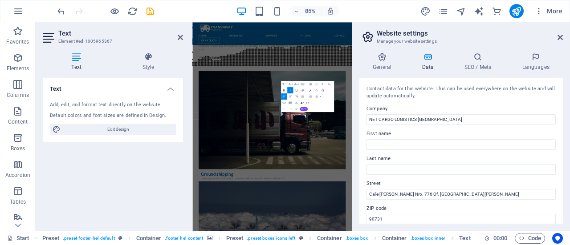
scroll to position [3954, 0]
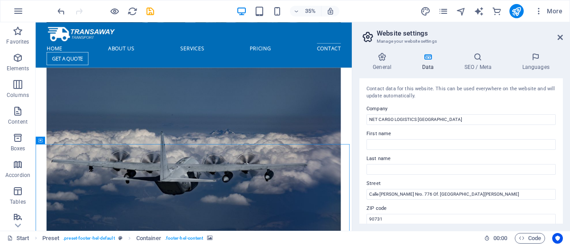
scroll to position [3784, 0]
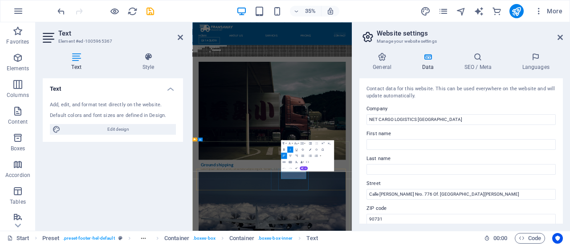
click at [172, 169] on div "Text Add, edit, and format text directly on the website. Default colors and fon…" at bounding box center [113, 151] width 140 height 146
click at [207, 150] on button at bounding box center [206, 151] width 4 height 4
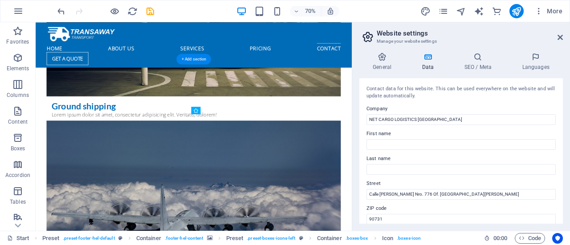
drag, startPoint x: 272, startPoint y: 195, endPoint x: 267, endPoint y: 196, distance: 5.0
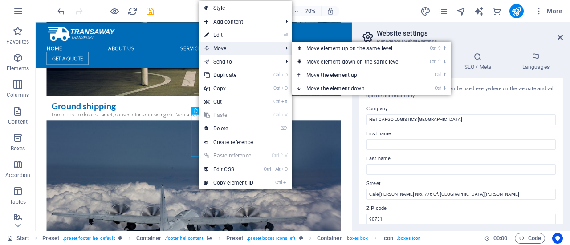
click at [224, 49] on span "Move" at bounding box center [239, 48] width 80 height 13
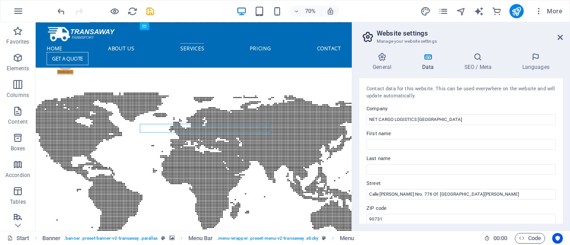
scroll to position [2737, 0]
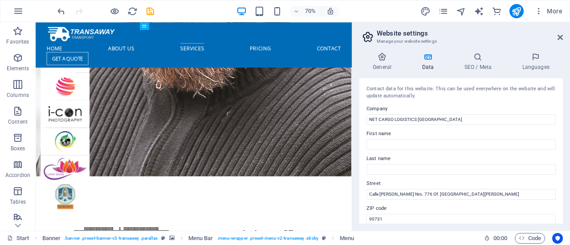
drag, startPoint x: 482, startPoint y: 272, endPoint x: 397, endPoint y: 183, distance: 123.4
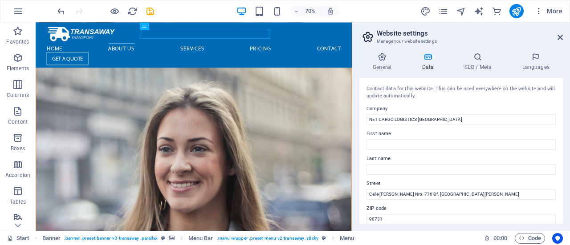
scroll to position [1586, 0]
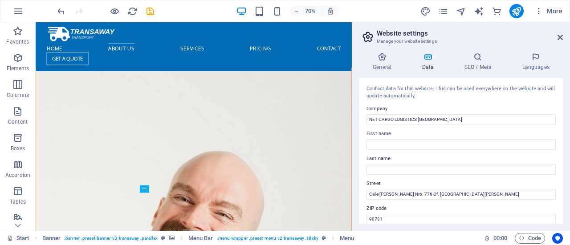
drag, startPoint x: 481, startPoint y: 149, endPoint x: 399, endPoint y: 112, distance: 90.8
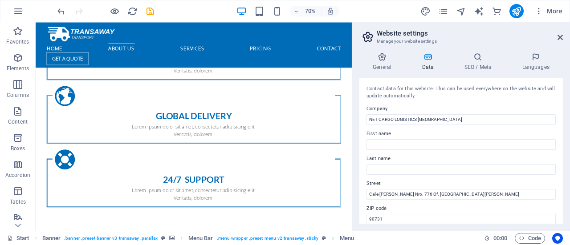
scroll to position [623, 0]
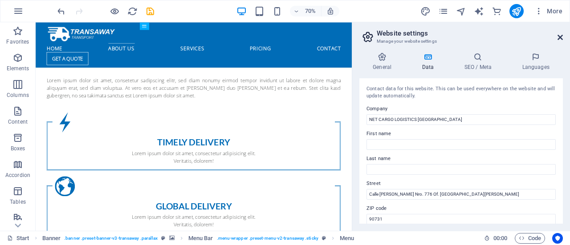
click at [558, 34] on icon at bounding box center [559, 37] width 5 height 7
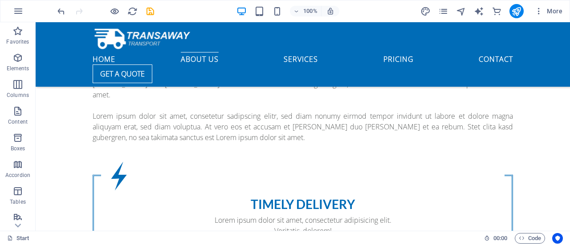
scroll to position [651, 0]
